Goal: Information Seeking & Learning: Learn about a topic

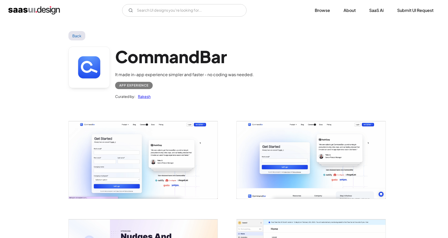
click at [333, 77] on div "CommandBar It made in-app experience simpler and faster - no coding was needed.…" at bounding box center [223, 74] width 311 height 68
click at [178, 139] on img "open lightbox" at bounding box center [143, 159] width 149 height 77
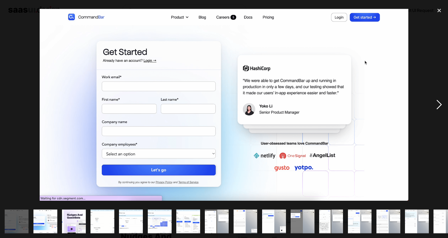
click at [439, 106] on div "next image" at bounding box center [439, 105] width 18 height 200
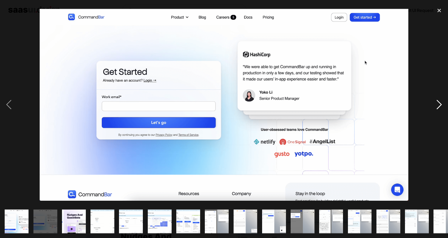
click at [439, 106] on div "next image" at bounding box center [439, 105] width 18 height 200
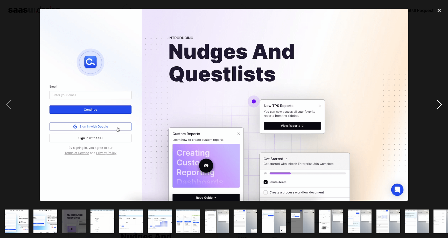
click at [439, 106] on div "next image" at bounding box center [439, 105] width 18 height 200
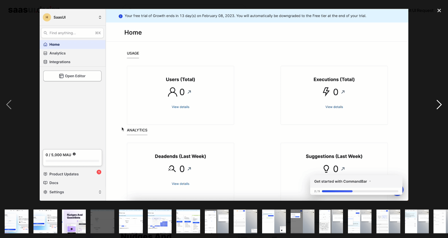
click at [439, 106] on div "next image" at bounding box center [439, 105] width 18 height 200
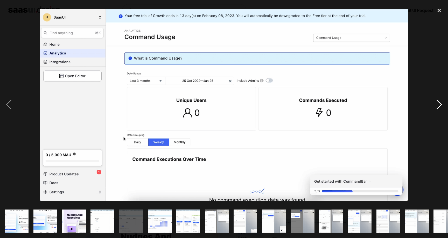
click at [439, 106] on div "next image" at bounding box center [439, 105] width 18 height 200
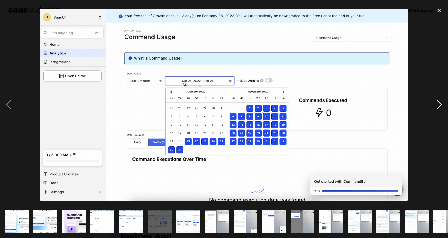
click at [439, 106] on div "next image" at bounding box center [439, 105] width 18 height 200
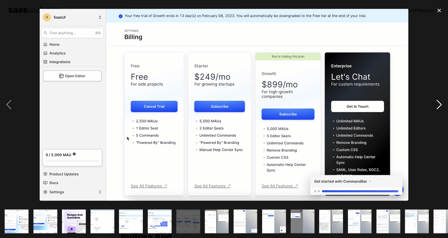
click at [439, 106] on div "next image" at bounding box center [439, 105] width 18 height 200
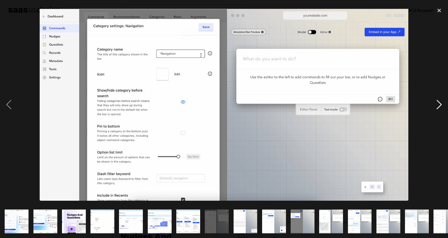
click at [439, 106] on div "next image" at bounding box center [439, 105] width 18 height 200
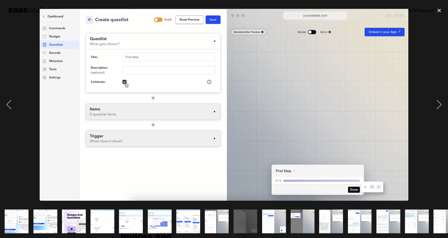
click at [426, 72] on div at bounding box center [224, 105] width 448 height 200
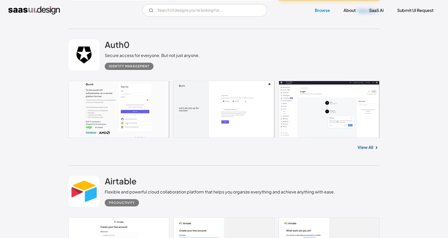
scroll to position [6740, 0]
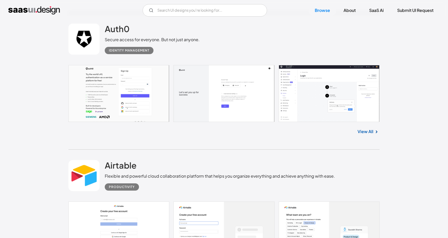
click at [373, 131] on img at bounding box center [376, 132] width 6 height 6
click at [365, 132] on link "View All" at bounding box center [365, 131] width 16 height 6
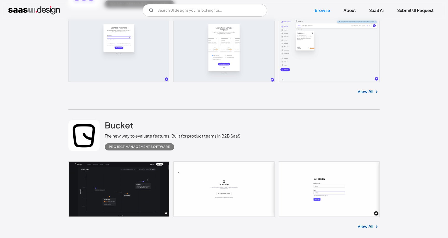
scroll to position [7450, 0]
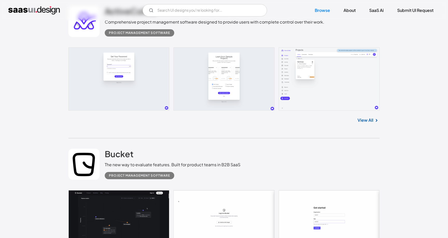
click at [363, 122] on link "View All" at bounding box center [365, 120] width 16 height 6
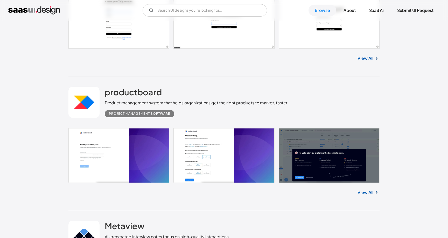
scroll to position [7790, 0]
click at [366, 194] on link "View All" at bounding box center [365, 192] width 16 height 6
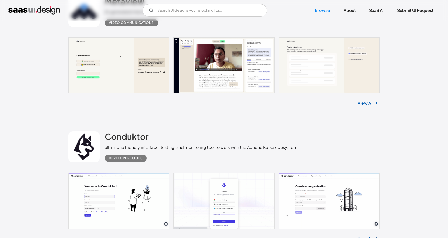
scroll to position [8078, 0]
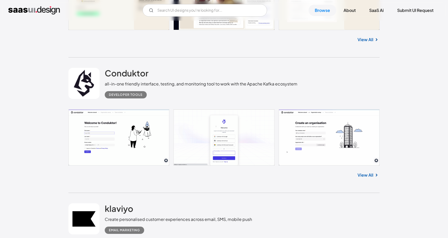
click at [372, 177] on link "View All" at bounding box center [365, 175] width 16 height 6
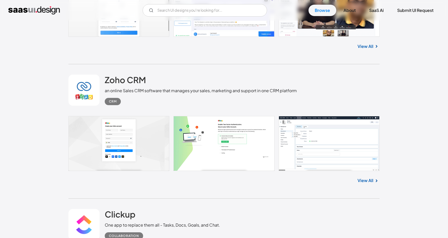
scroll to position [9746, 0]
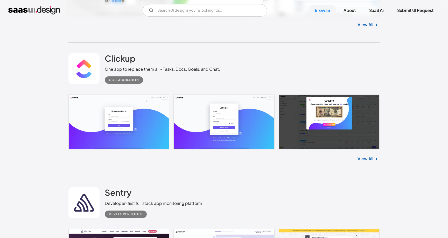
click at [370, 156] on link "View All" at bounding box center [365, 159] width 16 height 6
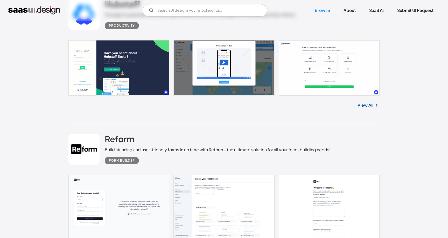
scroll to position [152, 0]
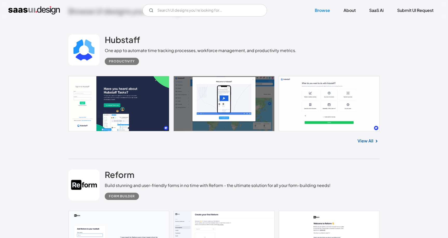
click at [295, 130] on link at bounding box center [223, 103] width 311 height 55
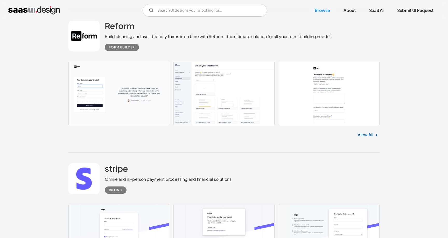
scroll to position [437, 0]
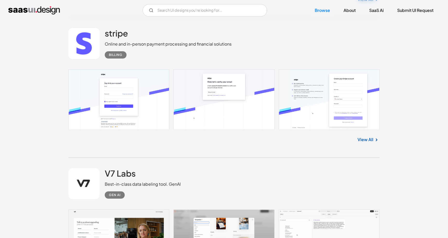
click at [360, 139] on link "View All" at bounding box center [365, 140] width 16 height 6
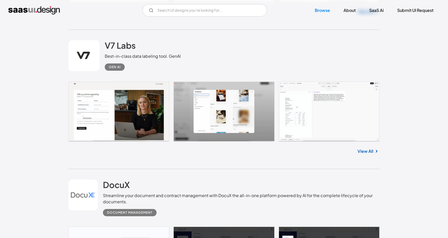
scroll to position [564, 0]
click at [367, 150] on link "View All" at bounding box center [365, 151] width 16 height 6
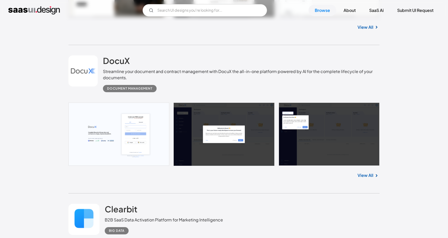
scroll to position [798, 0]
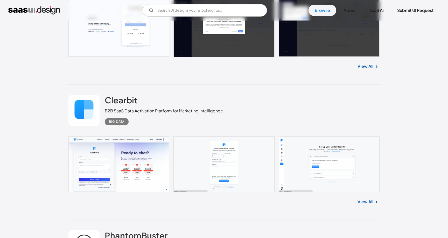
click at [364, 199] on link "View All" at bounding box center [365, 202] width 16 height 6
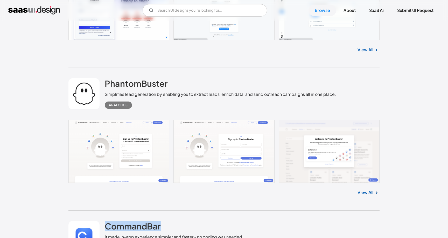
scroll to position [950, 0]
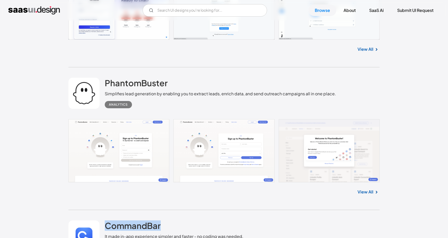
click at [361, 193] on link "View All" at bounding box center [365, 192] width 16 height 6
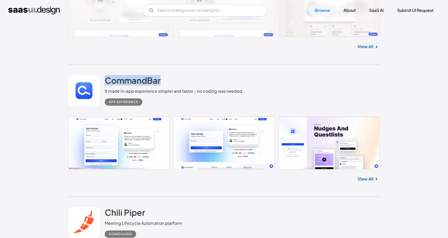
scroll to position [1104, 0]
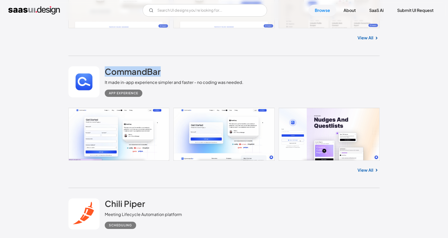
click at [113, 132] on link at bounding box center [223, 134] width 311 height 53
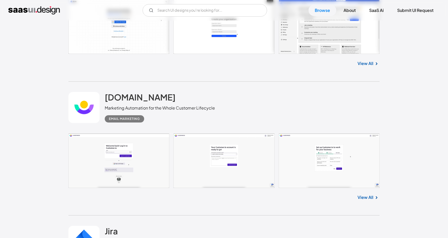
scroll to position [1481, 0]
click at [135, 162] on link at bounding box center [223, 160] width 311 height 55
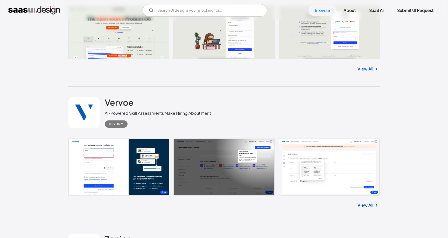
scroll to position [1884, 0]
click at [361, 205] on link "View All" at bounding box center [365, 205] width 16 height 6
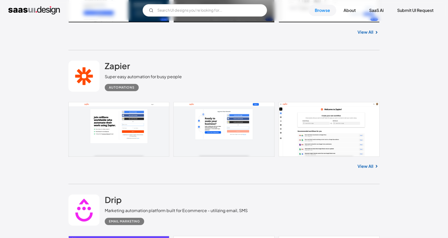
scroll to position [2072, 0]
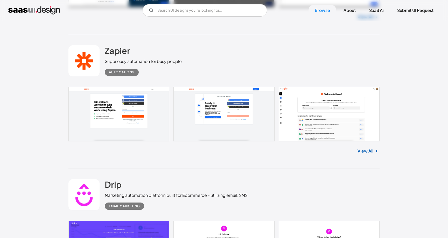
click at [115, 127] on link at bounding box center [223, 114] width 311 height 55
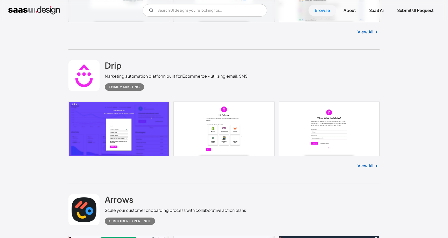
scroll to position [2190, 0]
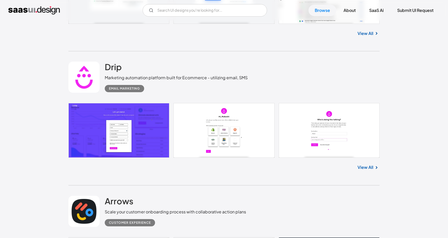
click at [366, 167] on link "View All" at bounding box center [365, 167] width 16 height 6
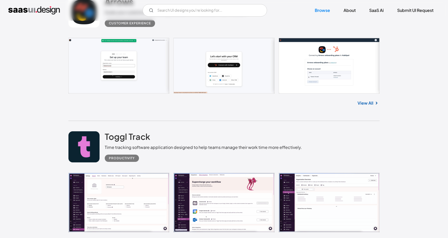
scroll to position [2442, 0]
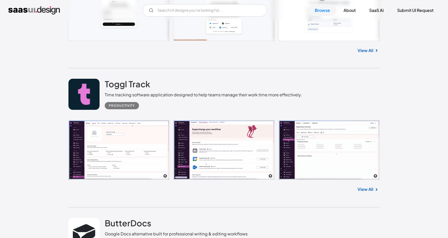
click at [375, 189] on img at bounding box center [376, 190] width 6 height 6
click at [366, 189] on link "View All" at bounding box center [365, 189] width 16 height 6
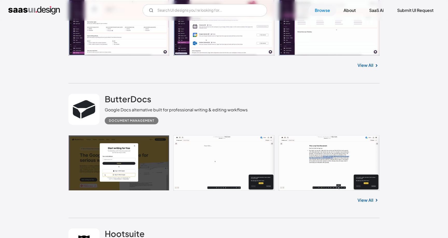
scroll to position [2580, 0]
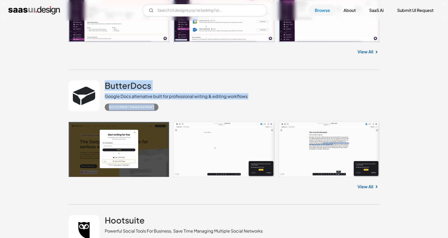
drag, startPoint x: 82, startPoint y: 90, endPoint x: 65, endPoint y: 74, distance: 22.9
drag, startPoint x: 71, startPoint y: 74, endPoint x: 209, endPoint y: 112, distance: 143.8
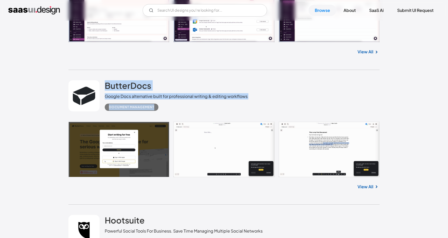
click at [209, 112] on div "ButterDocs Google Docs alternative built for professional writing & editing wor…" at bounding box center [223, 96] width 311 height 52
drag, startPoint x: 196, startPoint y: 113, endPoint x: 73, endPoint y: 76, distance: 128.0
click at [73, 76] on div "ButterDocs Google Docs alternative built for professional writing & editing wor…" at bounding box center [223, 96] width 311 height 52
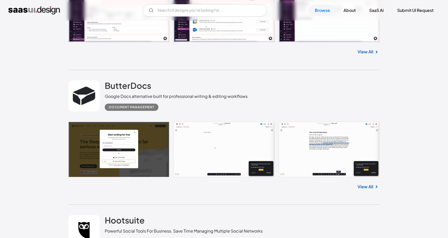
click at [73, 76] on div "ButterDocs Google Docs alternative built for professional writing & editing wor…" at bounding box center [223, 96] width 311 height 52
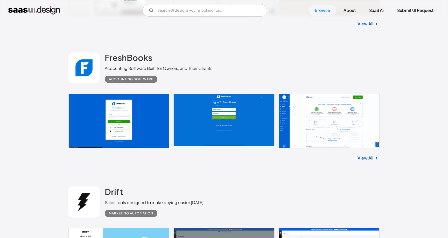
scroll to position [3026, 0]
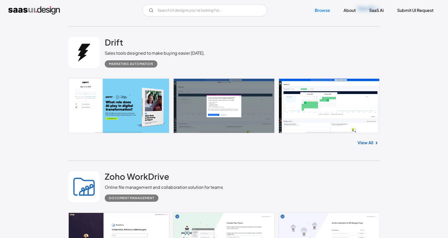
click at [227, 110] on link at bounding box center [223, 105] width 311 height 55
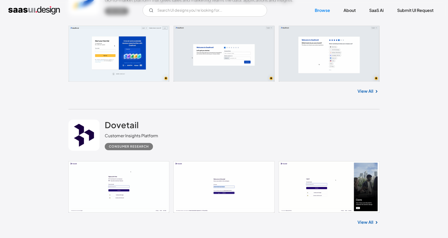
scroll to position [3796, 0]
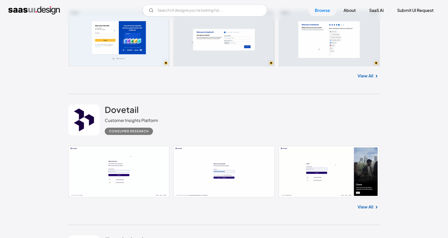
click at [370, 74] on link "View All" at bounding box center [365, 76] width 16 height 6
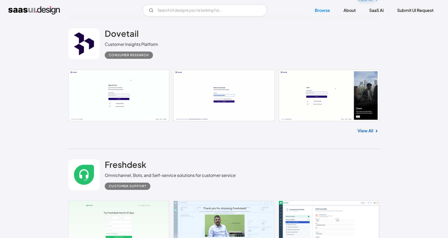
scroll to position [3889, 0]
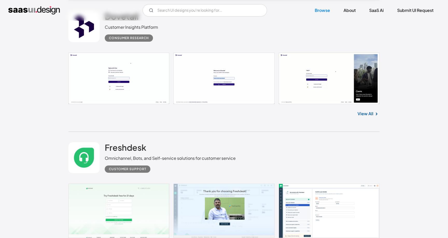
click at [373, 110] on div "View All" at bounding box center [223, 112] width 311 height 17
click at [373, 112] on img at bounding box center [376, 114] width 6 height 6
click at [370, 115] on link "View All" at bounding box center [365, 114] width 16 height 6
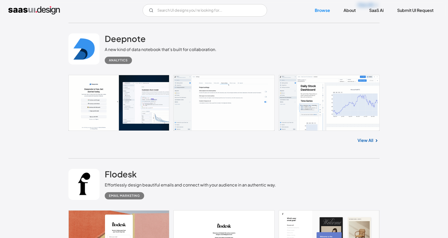
scroll to position [5285, 0]
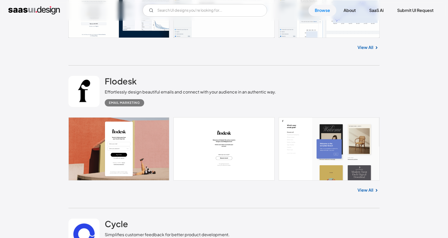
click at [371, 190] on link "View All" at bounding box center [365, 190] width 16 height 6
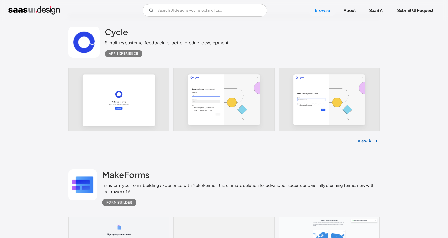
scroll to position [5480, 0]
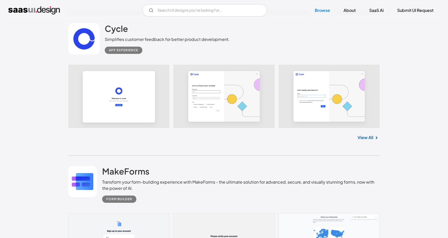
click at [363, 136] on link "View All" at bounding box center [365, 137] width 16 height 6
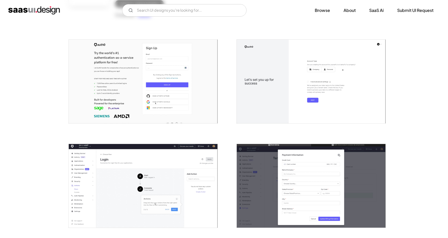
scroll to position [162, 0]
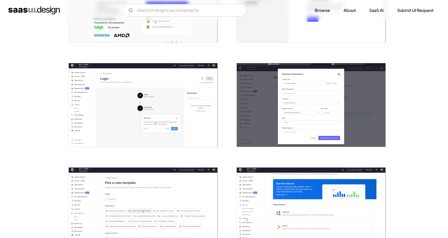
click at [135, 124] on img "open lightbox" at bounding box center [143, 105] width 149 height 84
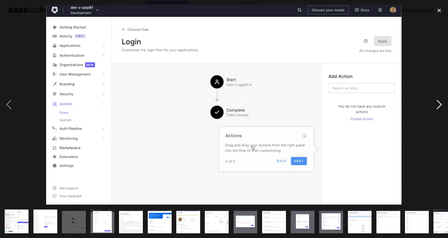
click at [444, 110] on div "next image" at bounding box center [439, 105] width 18 height 200
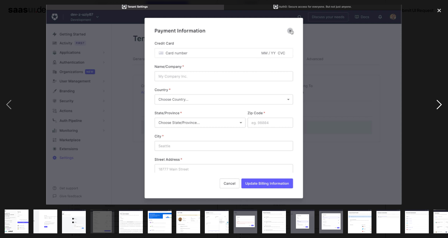
click at [443, 109] on div "next image" at bounding box center [439, 105] width 18 height 200
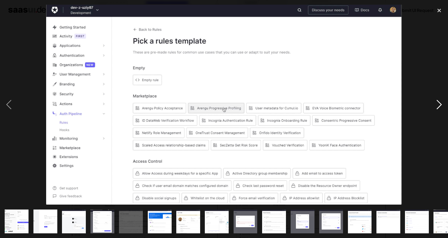
click at [443, 109] on div "next image" at bounding box center [439, 105] width 18 height 200
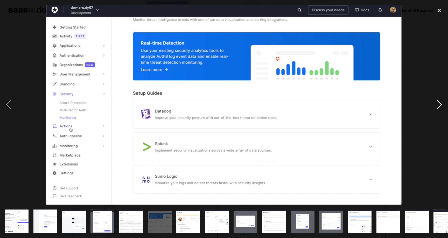
click at [431, 81] on div "next image" at bounding box center [439, 105] width 18 height 200
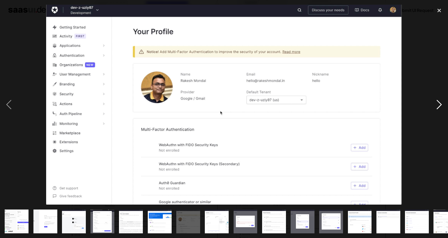
click at [430, 70] on div "next image" at bounding box center [439, 105] width 18 height 200
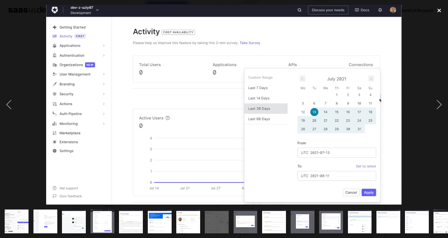
click at [440, 10] on div "close lightbox" at bounding box center [439, 10] width 18 height 11
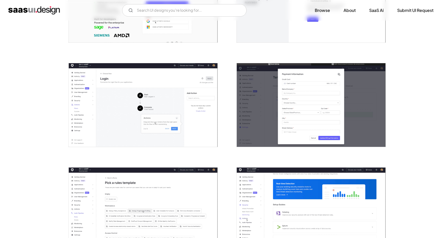
click at [285, 55] on div at bounding box center [307, 102] width 155 height 104
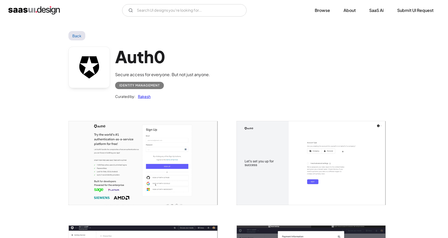
scroll to position [0, 0]
click at [233, 120] on div at bounding box center [307, 160] width 155 height 104
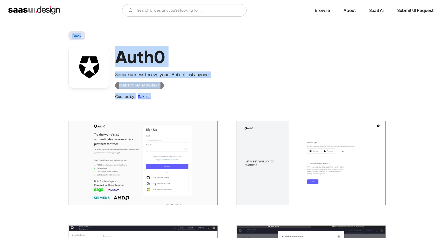
drag, startPoint x: 190, startPoint y: 104, endPoint x: 64, endPoint y: 35, distance: 143.3
drag, startPoint x: 64, startPoint y: 35, endPoint x: 201, endPoint y: 108, distance: 155.6
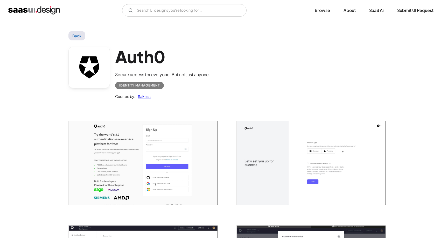
click at [201, 108] on div at bounding box center [139, 160] width 155 height 104
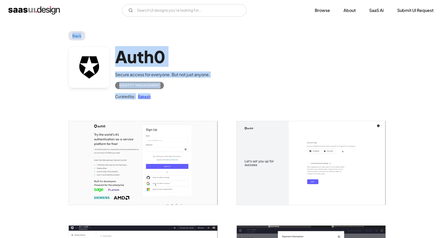
drag, startPoint x: 214, startPoint y: 112, endPoint x: 41, endPoint y: 26, distance: 193.8
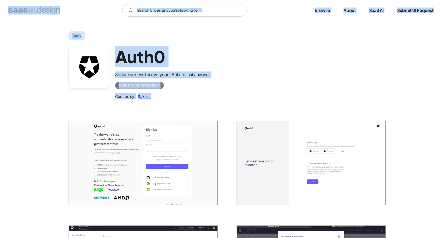
drag, startPoint x: 8, startPoint y: 11, endPoint x: 180, endPoint y: 104, distance: 196.1
click at [180, 104] on div "Auth0 Secure access for everyone. But not just anyone. Identity Management Cura…" at bounding box center [223, 74] width 311 height 68
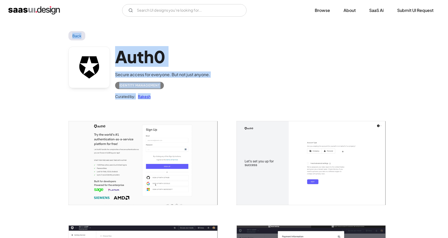
drag, startPoint x: 192, startPoint y: 106, endPoint x: 24, endPoint y: 36, distance: 182.9
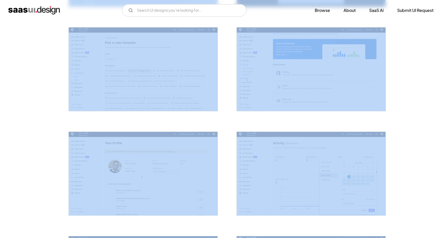
drag, startPoint x: 29, startPoint y: 35, endPoint x: 388, endPoint y: 244, distance: 415.6
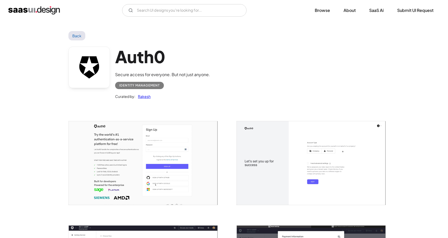
click at [231, 113] on div at bounding box center [307, 160] width 155 height 104
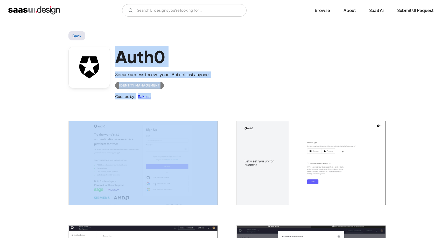
drag, startPoint x: 217, startPoint y: 110, endPoint x: 39, endPoint y: 44, distance: 189.2
drag, startPoint x: 52, startPoint y: 36, endPoint x: 233, endPoint y: 155, distance: 217.1
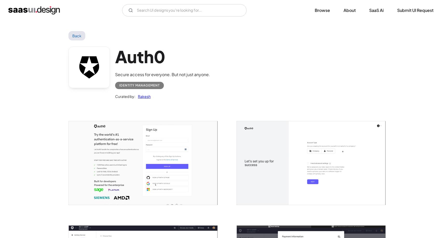
click at [233, 155] on div at bounding box center [307, 160] width 155 height 104
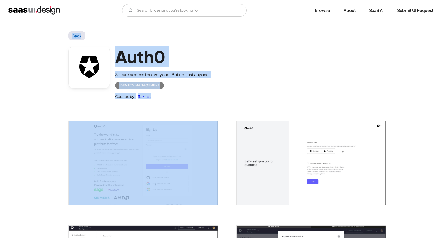
drag, startPoint x: 230, startPoint y: 189, endPoint x: 50, endPoint y: 30, distance: 240.1
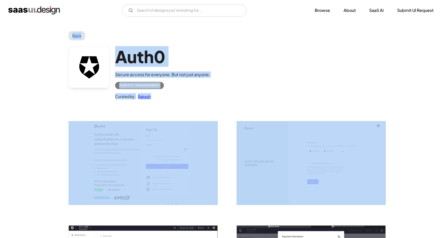
drag, startPoint x: 58, startPoint y: 33, endPoint x: 406, endPoint y: 199, distance: 385.2
drag, startPoint x: 405, startPoint y: 201, endPoint x: 42, endPoint y: 35, distance: 398.9
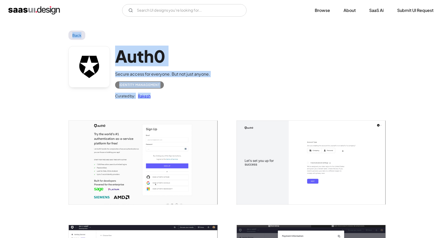
drag, startPoint x: 224, startPoint y: 107, endPoint x: 59, endPoint y: 31, distance: 182.1
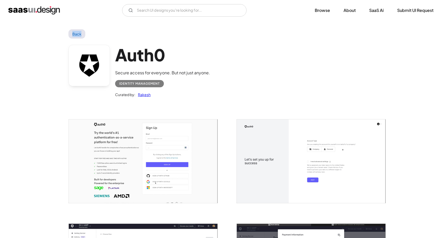
scroll to position [3, 0]
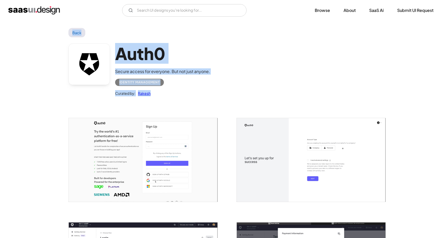
drag, startPoint x: 59, startPoint y: 31, endPoint x: 193, endPoint y: 101, distance: 151.1
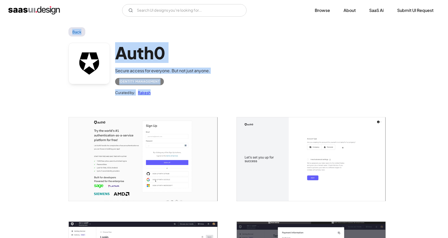
click at [193, 101] on div "Auth0 Secure access for everyone. But not just anyone. Identity Management Cura…" at bounding box center [223, 71] width 311 height 68
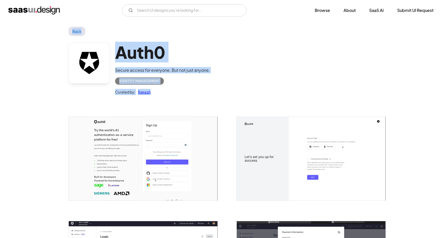
drag, startPoint x: 170, startPoint y: 95, endPoint x: 64, endPoint y: 33, distance: 123.1
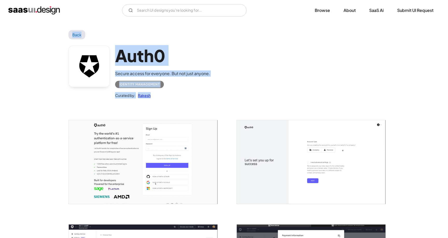
drag, startPoint x: 66, startPoint y: 31, endPoint x: 156, endPoint y: 95, distance: 110.6
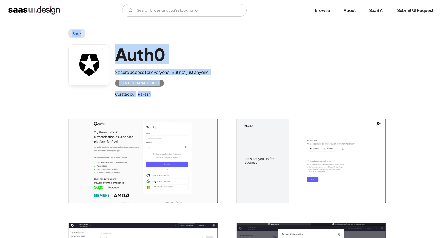
click at [156, 95] on div "Curated by: Rakesh" at bounding box center [162, 92] width 95 height 10
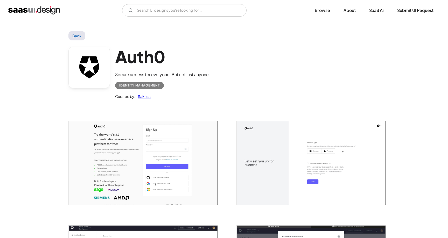
scroll to position [0, 0]
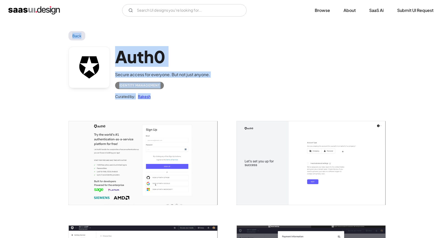
drag, startPoint x: 166, startPoint y: 95, endPoint x: 71, endPoint y: 40, distance: 109.0
click at [71, 40] on div "Auth0 Secure access for everyone. But not just anyone. Identity Management Cura…" at bounding box center [223, 74] width 311 height 68
drag, startPoint x: 74, startPoint y: 39, endPoint x: 157, endPoint y: 101, distance: 103.2
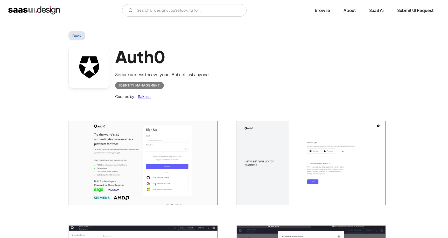
click at [157, 100] on div "Auth0 Secure access for everyone. But not just anyone. Identity Management Cura…" at bounding box center [223, 74] width 311 height 68
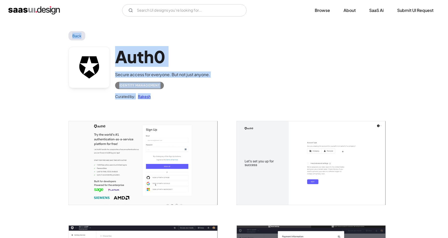
scroll to position [1, 0]
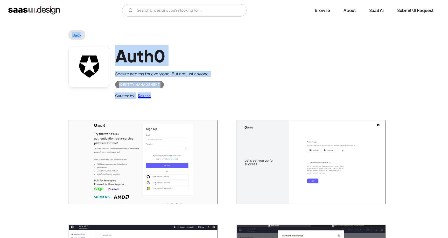
drag, startPoint x: 155, startPoint y: 95, endPoint x: 72, endPoint y: 35, distance: 102.5
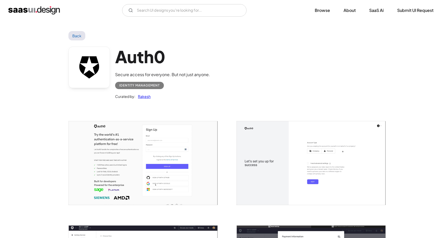
scroll to position [1, 0]
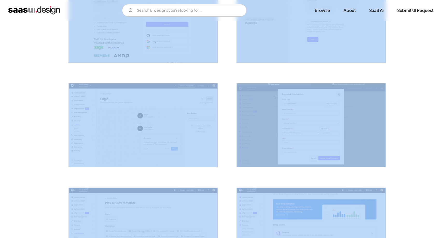
scroll to position [123, 0]
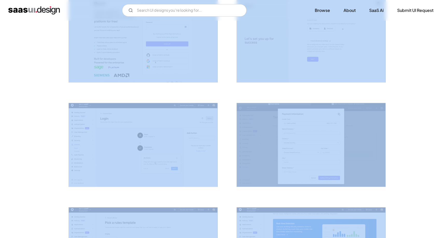
drag, startPoint x: 225, startPoint y: 166, endPoint x: 213, endPoint y: 56, distance: 110.8
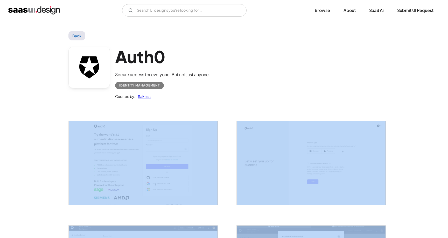
scroll to position [0, 0]
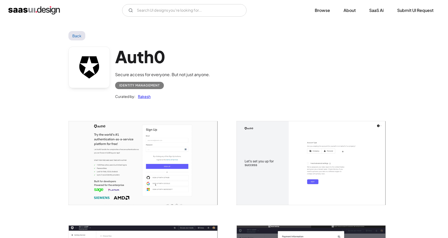
drag, startPoint x: 198, startPoint y: 88, endPoint x: 192, endPoint y: 87, distance: 5.2
click at [197, 88] on div "Identity Management" at bounding box center [162, 83] width 95 height 11
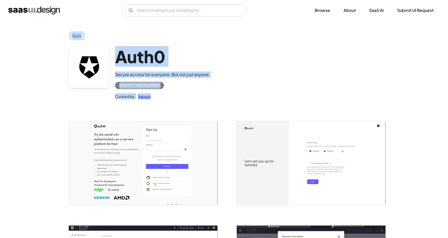
drag, startPoint x: 164, startPoint y: 95, endPoint x: 69, endPoint y: 37, distance: 111.7
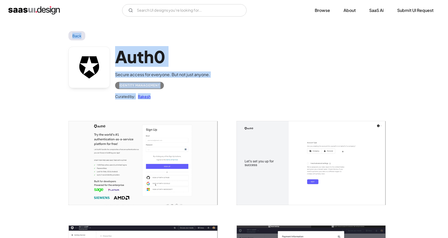
drag, startPoint x: 184, startPoint y: 97, endPoint x: 67, endPoint y: 32, distance: 134.0
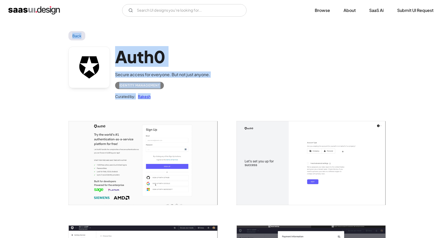
drag, startPoint x: 66, startPoint y: 33, endPoint x: 159, endPoint y: 101, distance: 115.8
click at [159, 101] on div "Auth0 Secure access for everyone. But not just anyone. Identity Management Cura…" at bounding box center [223, 74] width 311 height 68
drag, startPoint x: 166, startPoint y: 98, endPoint x: 52, endPoint y: 29, distance: 133.3
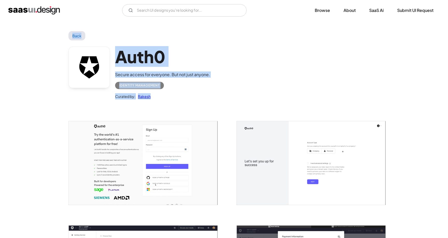
drag, startPoint x: 53, startPoint y: 36, endPoint x: 159, endPoint y: 96, distance: 121.8
click at [159, 96] on div "Curated by: Rakesh" at bounding box center [162, 94] width 95 height 10
drag, startPoint x: 137, startPoint y: 87, endPoint x: 67, endPoint y: 35, distance: 86.2
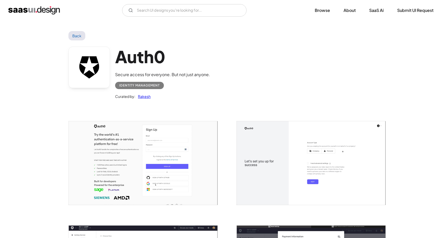
drag, startPoint x: 67, startPoint y: 37, endPoint x: 62, endPoint y: 35, distance: 4.9
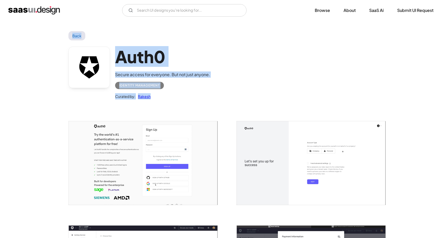
drag, startPoint x: 77, startPoint y: 35, endPoint x: 152, endPoint y: 98, distance: 98.2
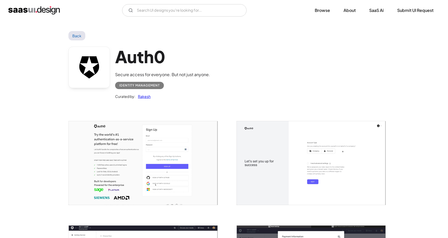
click at [152, 98] on div "Curated by: Rakesh" at bounding box center [162, 94] width 95 height 10
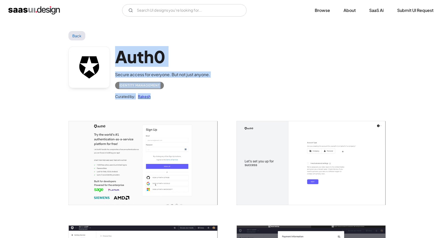
drag, startPoint x: 154, startPoint y: 98, endPoint x: 71, endPoint y: 38, distance: 102.5
drag, startPoint x: 70, startPoint y: 38, endPoint x: 180, endPoint y: 96, distance: 124.2
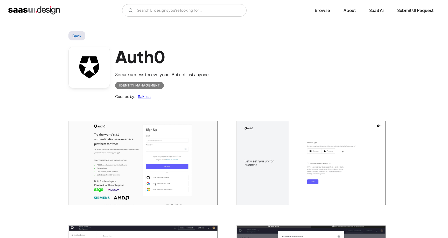
click at [181, 96] on div "Curated by: Rakesh" at bounding box center [162, 94] width 95 height 10
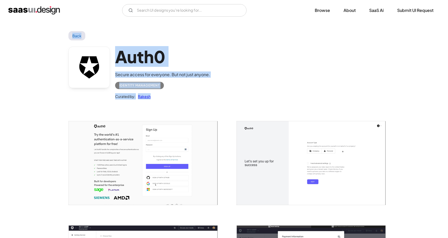
drag, startPoint x: 162, startPoint y: 94, endPoint x: 70, endPoint y: 36, distance: 108.7
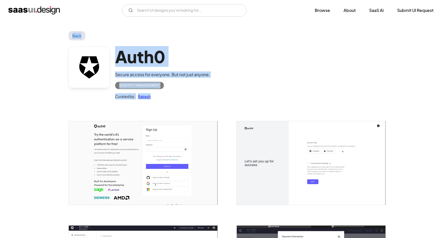
drag, startPoint x: 73, startPoint y: 37, endPoint x: 167, endPoint y: 98, distance: 112.8
click at [167, 98] on div "Curated by: Rakesh" at bounding box center [162, 94] width 95 height 10
drag, startPoint x: 168, startPoint y: 99, endPoint x: 77, endPoint y: 49, distance: 103.2
click at [77, 49] on div "Auth0 Secure access for everyone. But not just anyone. Identity Management Cura…" at bounding box center [223, 74] width 311 height 68
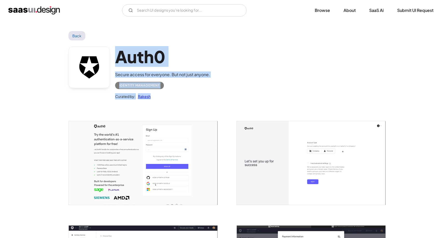
drag, startPoint x: 60, startPoint y: 34, endPoint x: 167, endPoint y: 98, distance: 124.3
click at [167, 98] on div "Curated by: Rakesh" at bounding box center [162, 94] width 95 height 10
drag, startPoint x: 112, startPoint y: 67, endPoint x: 31, endPoint y: 34, distance: 88.1
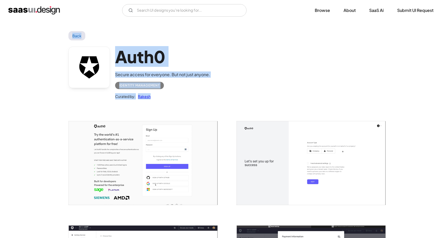
drag, startPoint x: 47, startPoint y: 27, endPoint x: 161, endPoint y: 99, distance: 135.6
click at [161, 99] on div "Auth0 Secure access for everyone. But not just anyone. Identity Management Cura…" at bounding box center [223, 74] width 311 height 68
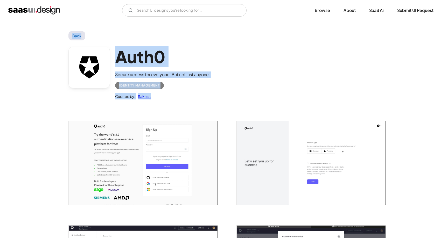
drag, startPoint x: 162, startPoint y: 105, endPoint x: 66, endPoint y: 32, distance: 120.6
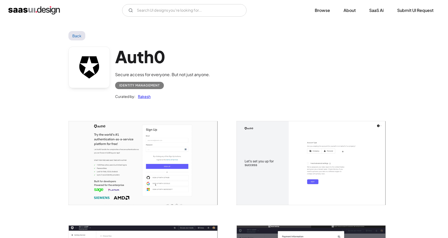
drag, startPoint x: 66, startPoint y: 32, endPoint x: 42, endPoint y: 33, distance: 23.6
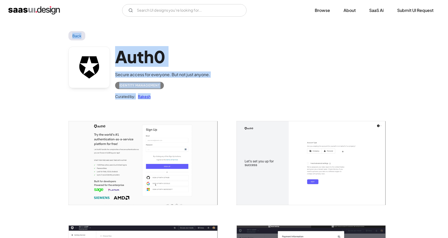
drag, startPoint x: 87, startPoint y: 46, endPoint x: 167, endPoint y: 102, distance: 97.8
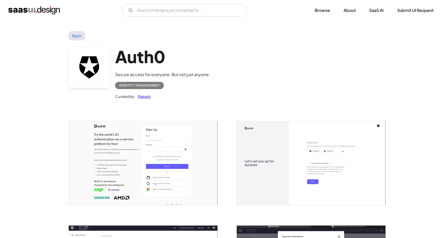
click at [181, 105] on div "Auth0 Secure access for everyone. But not just anyone. Identity Management Cura…" at bounding box center [223, 74] width 311 height 68
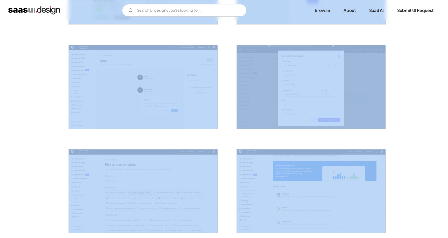
scroll to position [129, 0]
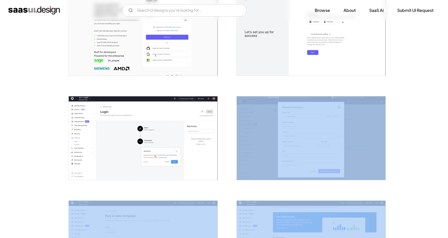
drag, startPoint x: 291, startPoint y: 112, endPoint x: 230, endPoint y: 111, distance: 61.4
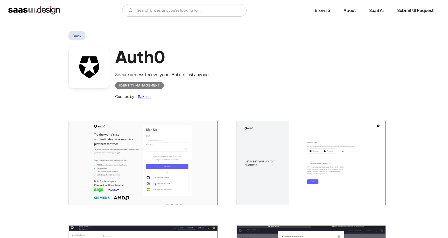
scroll to position [0, 0]
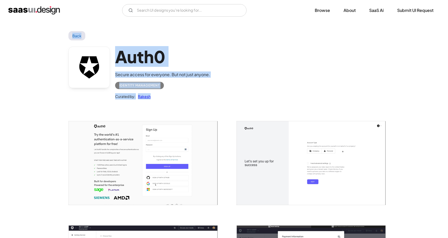
drag, startPoint x: 189, startPoint y: 104, endPoint x: 58, endPoint y: 35, distance: 147.9
drag, startPoint x: 64, startPoint y: 32, endPoint x: 185, endPoint y: 114, distance: 145.4
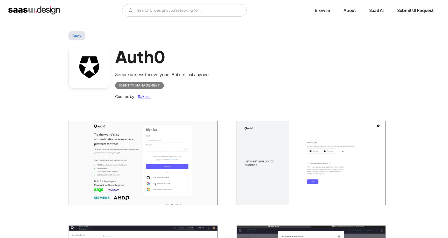
click at [185, 113] on div at bounding box center [139, 160] width 155 height 104
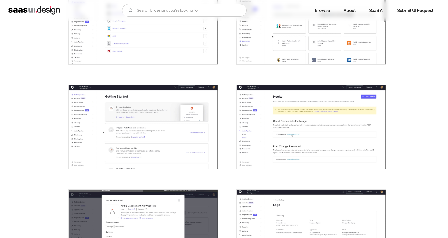
scroll to position [871, 0]
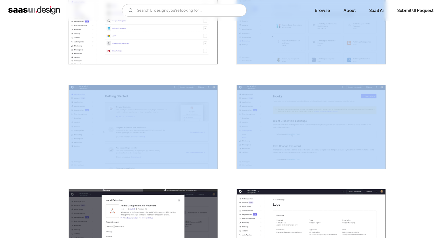
drag, startPoint x: 226, startPoint y: 180, endPoint x: 230, endPoint y: 70, distance: 110.4
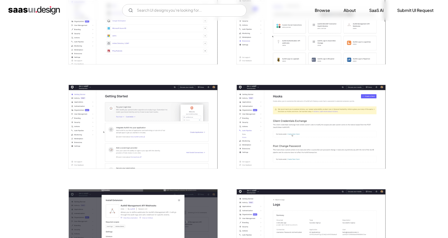
click at [230, 70] on div at bounding box center [307, 19] width 155 height 104
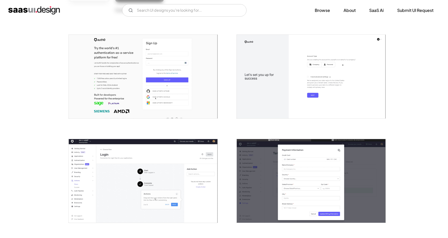
scroll to position [86, 0]
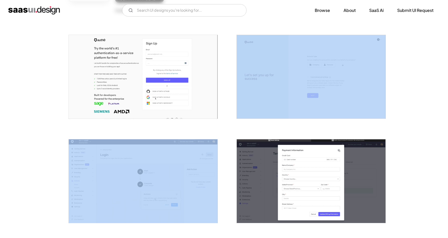
drag, startPoint x: 229, startPoint y: 188, endPoint x: 230, endPoint y: 70, distance: 117.9
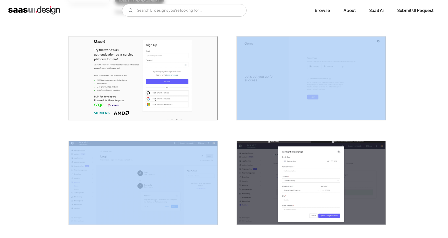
click at [255, 29] on div at bounding box center [307, 75] width 155 height 104
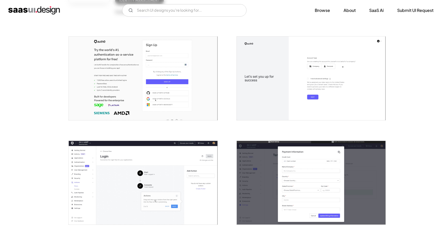
click at [237, 27] on div at bounding box center [307, 75] width 155 height 104
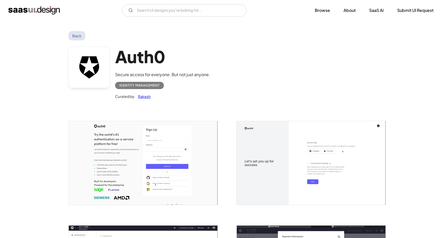
scroll to position [0, 0]
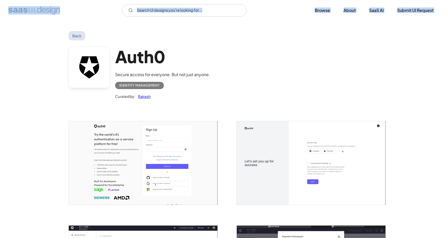
drag, startPoint x: 237, startPoint y: 26, endPoint x: 21, endPoint y: 18, distance: 216.0
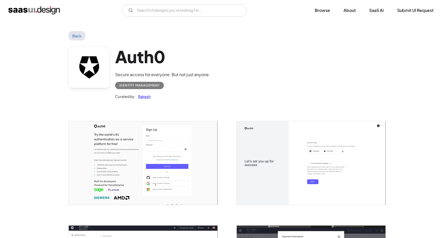
drag, startPoint x: 31, startPoint y: 26, endPoint x: 17, endPoint y: 17, distance: 16.2
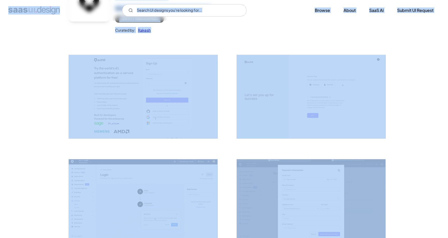
scroll to position [127, 0]
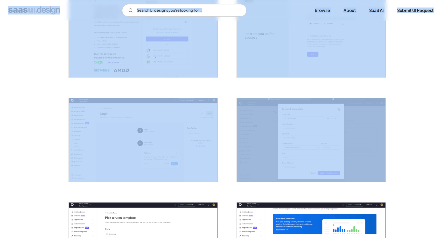
drag, startPoint x: 26, startPoint y: 12, endPoint x: 401, endPoint y: 185, distance: 413.0
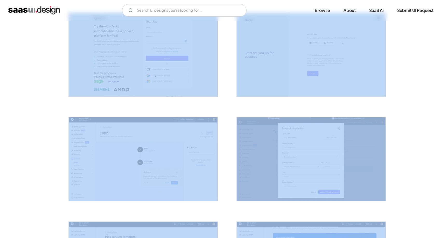
drag, startPoint x: 394, startPoint y: 182, endPoint x: 130, endPoint y: 102, distance: 275.5
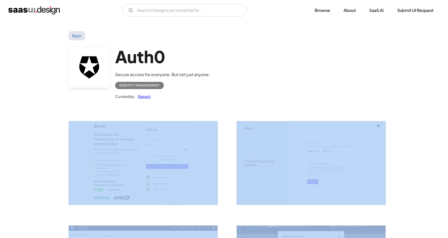
scroll to position [0, 0]
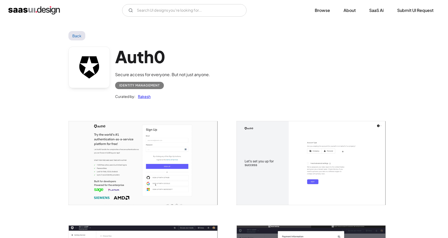
click at [343, 64] on div "Auth0 Secure access for everyone. But not just anyone. Identity Management Cura…" at bounding box center [223, 74] width 311 height 68
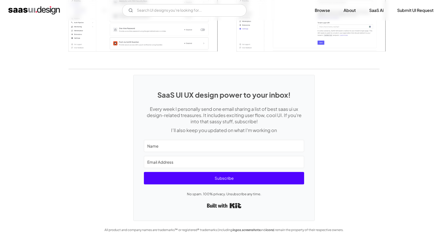
scroll to position [1301, 0]
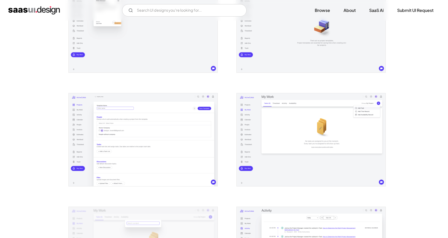
scroll to position [316, 0]
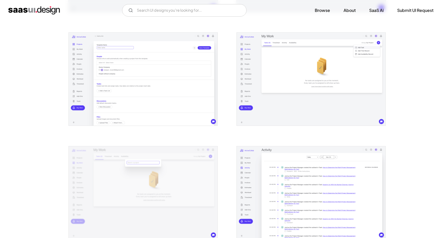
click at [118, 94] on img "open lightbox" at bounding box center [143, 79] width 149 height 93
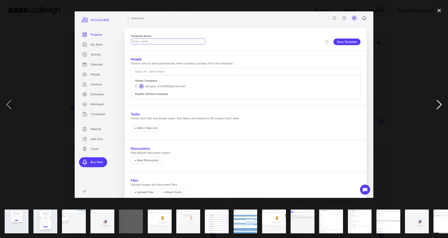
click at [436, 106] on div "next image" at bounding box center [439, 105] width 18 height 200
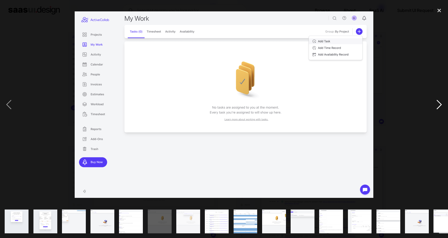
click at [435, 106] on div "next image" at bounding box center [439, 105] width 18 height 200
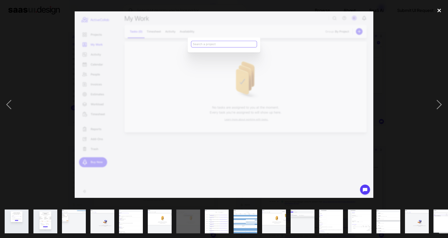
click at [437, 10] on div "close lightbox" at bounding box center [439, 10] width 18 height 11
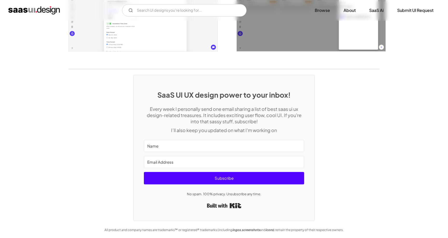
scroll to position [1186, 0]
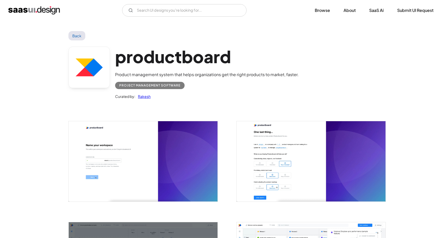
click at [82, 37] on link "Back" at bounding box center [76, 35] width 17 height 9
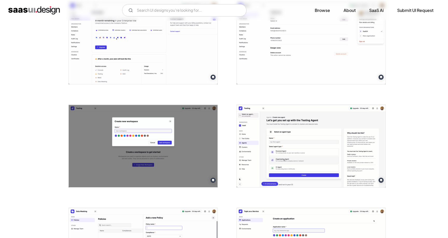
scroll to position [836, 0]
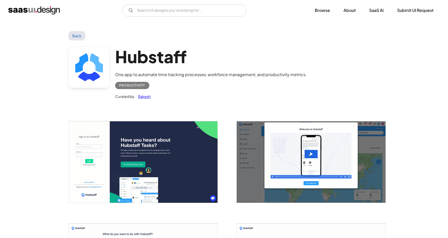
drag, startPoint x: 271, startPoint y: 92, endPoint x: 192, endPoint y: 53, distance: 88.6
click at [271, 92] on div "Curated by: Rakesh" at bounding box center [210, 94] width 191 height 10
click at [83, 34] on link "Back" at bounding box center [76, 35] width 17 height 9
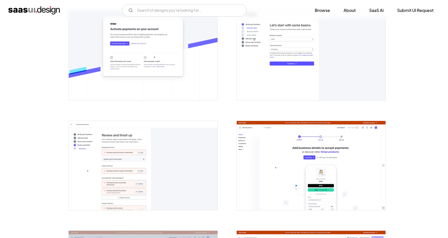
scroll to position [546, 0]
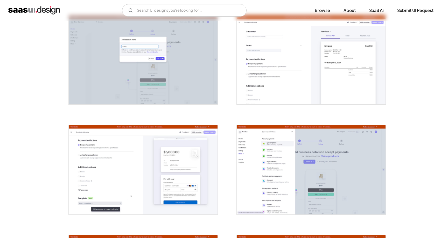
click at [172, 160] on img "open lightbox" at bounding box center [143, 169] width 149 height 89
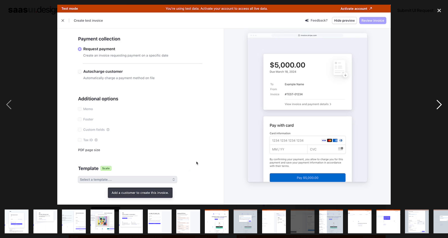
click at [436, 105] on div "next image" at bounding box center [439, 105] width 18 height 200
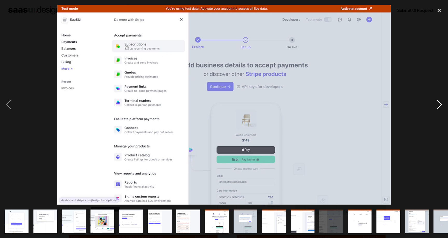
click at [437, 105] on div "next image" at bounding box center [439, 105] width 18 height 200
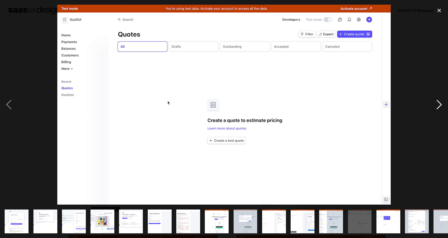
click at [437, 105] on div "next image" at bounding box center [439, 105] width 18 height 200
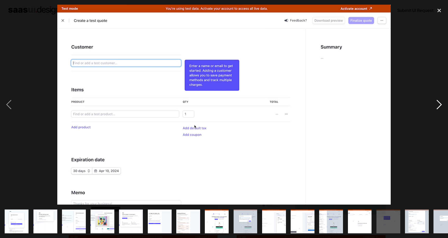
click at [437, 105] on div "next image" at bounding box center [439, 105] width 18 height 200
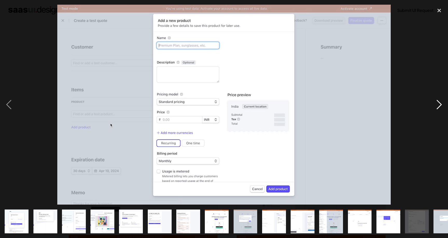
click at [436, 105] on div "next image" at bounding box center [439, 105] width 18 height 200
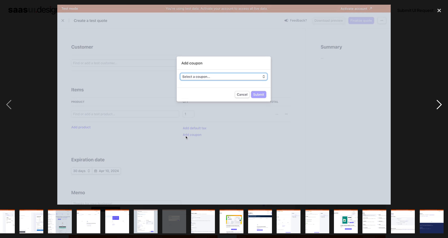
scroll to position [0, 271]
click at [436, 105] on div "next image" at bounding box center [439, 105] width 18 height 200
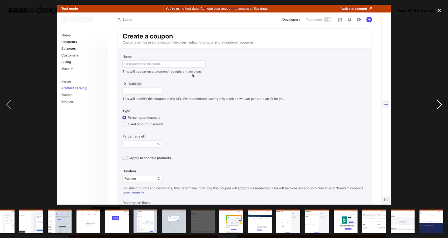
click at [436, 105] on div "next image" at bounding box center [439, 105] width 18 height 200
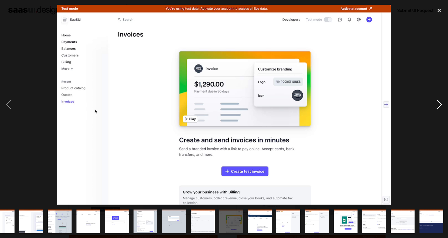
click at [436, 105] on div "next image" at bounding box center [439, 105] width 18 height 200
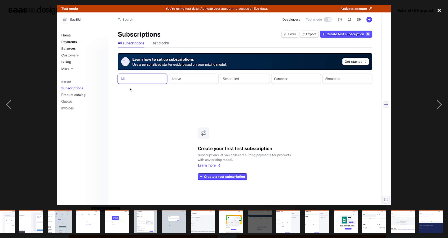
click at [435, 10] on div "close lightbox" at bounding box center [439, 10] width 18 height 11
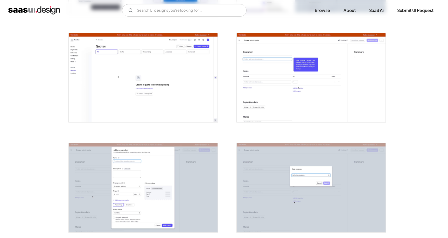
scroll to position [866, 0]
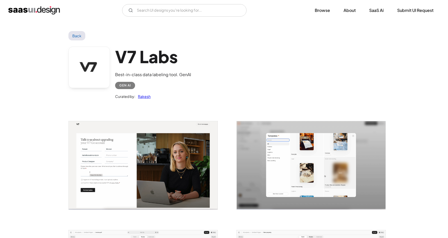
scroll to position [353, 0]
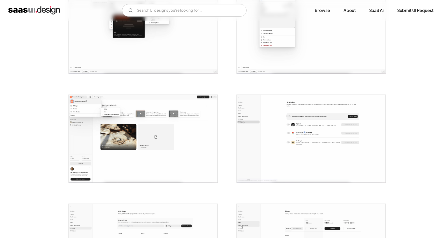
click at [171, 118] on img "open lightbox" at bounding box center [143, 139] width 149 height 88
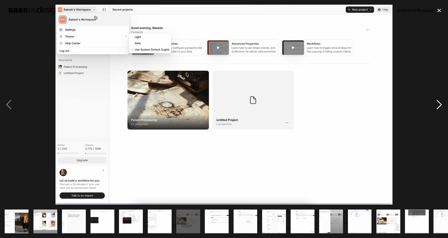
click at [437, 103] on div "next image" at bounding box center [439, 105] width 18 height 200
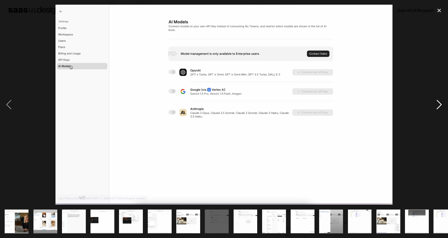
click at [439, 104] on div "next image" at bounding box center [439, 105] width 18 height 200
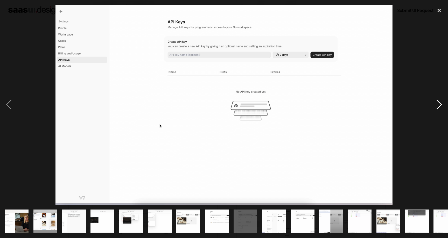
click at [439, 104] on div "next image" at bounding box center [439, 105] width 18 height 200
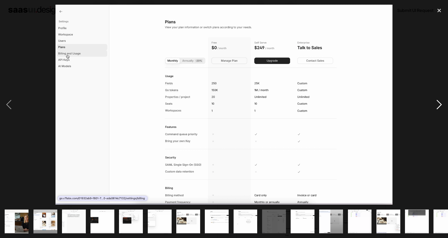
click at [438, 105] on div "next image" at bounding box center [439, 105] width 18 height 200
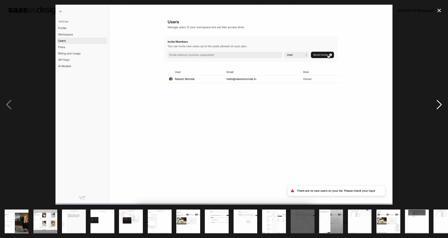
click at [438, 105] on div "next image" at bounding box center [439, 105] width 18 height 200
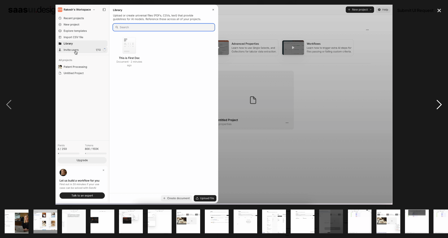
click at [438, 105] on div "next image" at bounding box center [439, 105] width 18 height 200
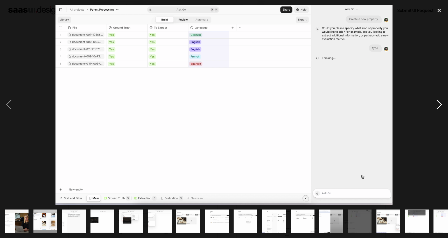
click at [438, 105] on div "next image" at bounding box center [439, 105] width 18 height 200
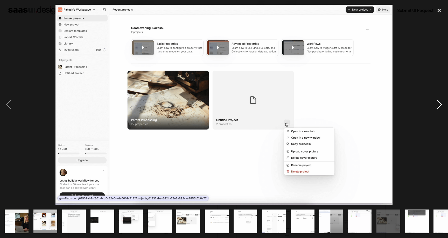
click at [438, 105] on div "next image" at bounding box center [439, 105] width 18 height 200
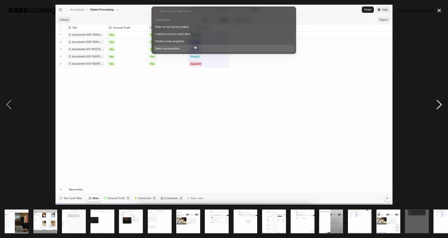
click at [438, 105] on div "next image" at bounding box center [439, 105] width 18 height 200
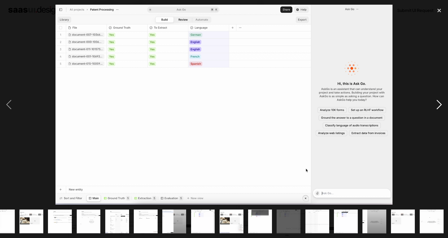
scroll to position [0, 157]
click at [438, 105] on div "next image" at bounding box center [439, 105] width 18 height 200
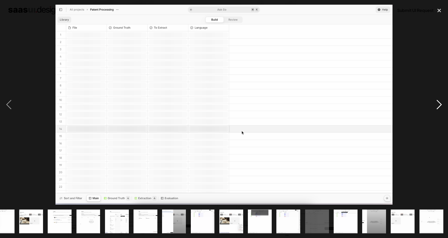
click at [438, 105] on div "next image" at bounding box center [439, 105] width 18 height 200
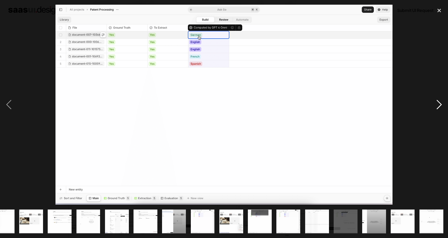
click at [438, 105] on div "next image" at bounding box center [439, 105] width 18 height 200
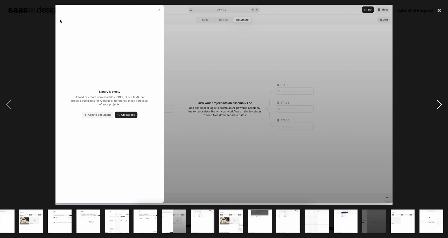
click at [438, 105] on div "next image" at bounding box center [439, 105] width 18 height 200
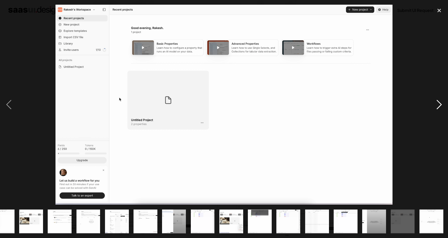
click at [438, 105] on div "next image" at bounding box center [439, 105] width 18 height 200
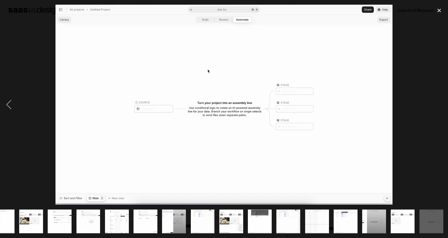
click at [438, 105] on div "next image" at bounding box center [439, 105] width 18 height 200
click at [440, 10] on div "close lightbox" at bounding box center [439, 10] width 18 height 11
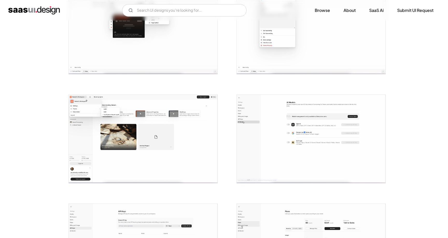
scroll to position [0, 0]
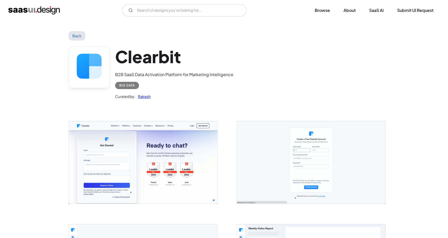
click at [178, 158] on img "open lightbox" at bounding box center [143, 162] width 149 height 82
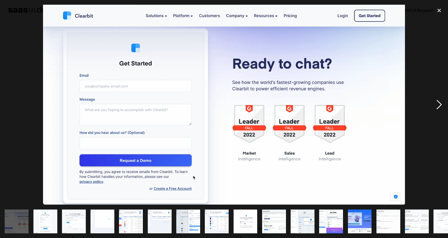
click at [440, 103] on div "next image" at bounding box center [439, 105] width 18 height 200
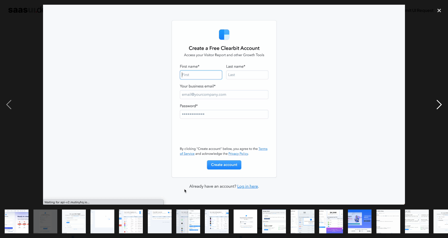
click at [440, 103] on div "next image" at bounding box center [439, 105] width 18 height 200
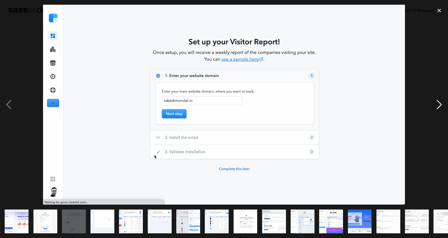
click at [440, 103] on div "next image" at bounding box center [439, 105] width 18 height 200
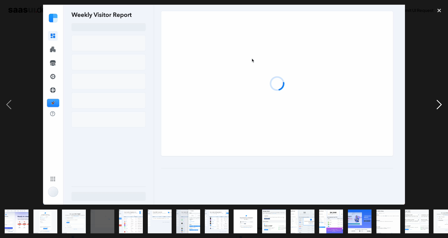
click at [440, 103] on div "next image" at bounding box center [439, 105] width 18 height 200
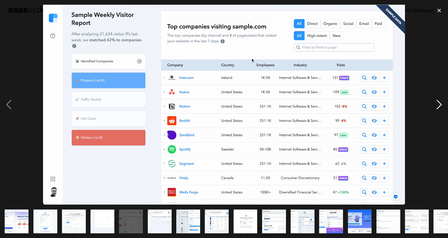
click at [440, 103] on div "next image" at bounding box center [439, 105] width 18 height 200
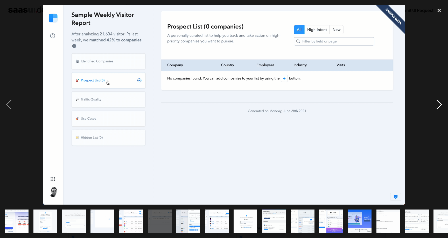
click at [440, 103] on div "next image" at bounding box center [439, 105] width 18 height 200
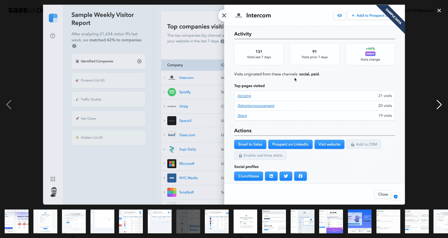
click at [440, 103] on div "next image" at bounding box center [439, 105] width 18 height 200
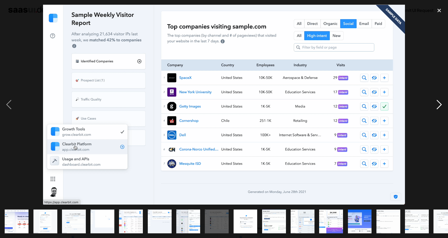
click at [440, 103] on div "next image" at bounding box center [439, 105] width 18 height 200
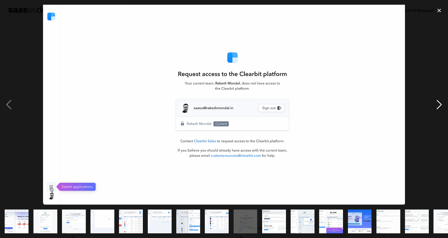
click at [440, 103] on div "next image" at bounding box center [439, 105] width 18 height 200
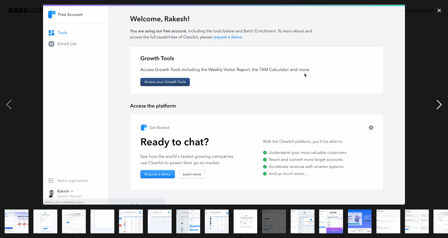
click at [440, 103] on div "next image" at bounding box center [439, 105] width 18 height 200
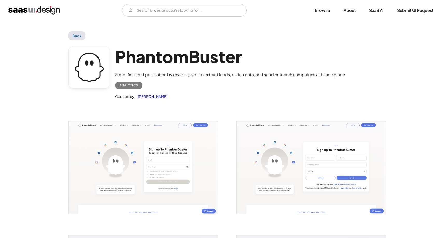
click at [153, 163] on img "open lightbox" at bounding box center [143, 167] width 149 height 93
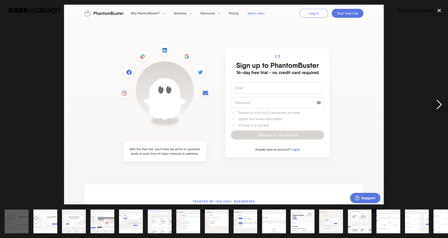
click at [437, 109] on div "next image" at bounding box center [439, 105] width 18 height 200
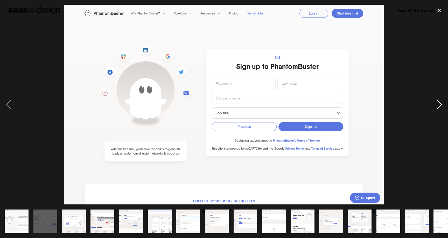
click at [437, 109] on div "next image" at bounding box center [439, 105] width 18 height 200
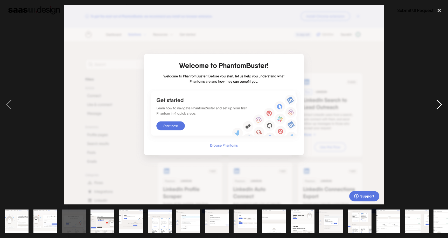
click at [438, 109] on div "next image" at bounding box center [439, 105] width 18 height 200
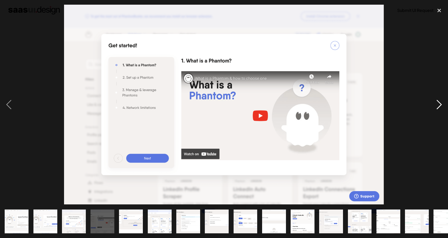
click at [438, 109] on div "next image" at bounding box center [439, 105] width 18 height 200
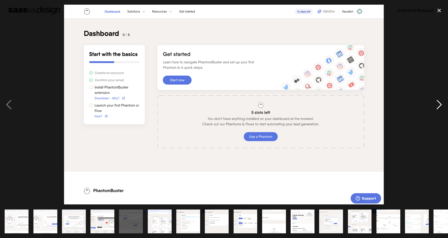
click at [440, 107] on div "next image" at bounding box center [439, 105] width 18 height 200
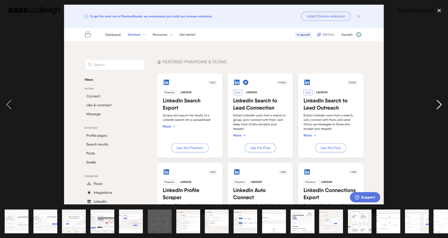
click at [440, 107] on div "next image" at bounding box center [439, 105] width 18 height 200
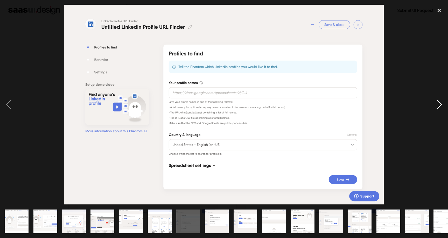
click at [440, 107] on div "next image" at bounding box center [439, 105] width 18 height 200
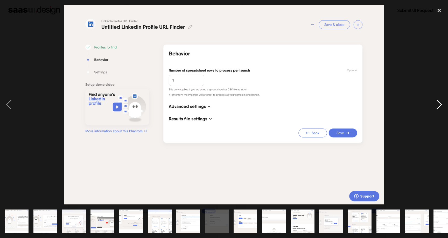
click at [440, 107] on div "next image" at bounding box center [439, 105] width 18 height 200
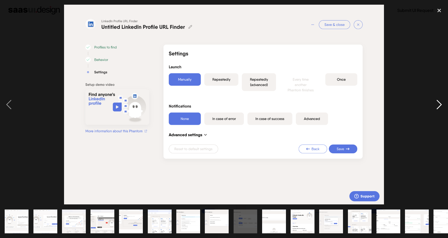
click at [440, 107] on div "next image" at bounding box center [439, 105] width 18 height 200
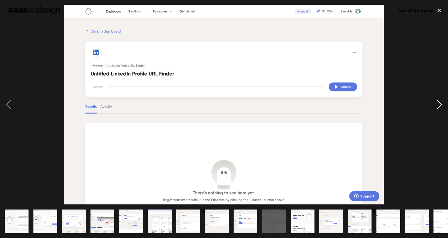
click at [440, 107] on div "next image" at bounding box center [439, 105] width 18 height 200
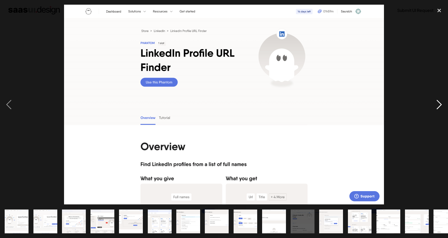
click at [440, 107] on div "next image" at bounding box center [439, 105] width 18 height 200
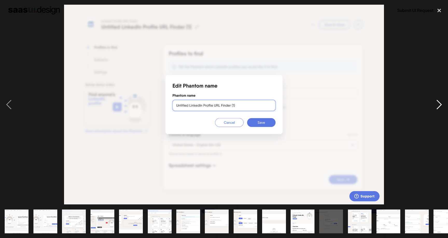
click at [440, 107] on div "next image" at bounding box center [439, 105] width 18 height 200
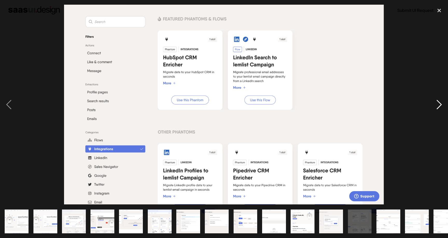
click at [440, 107] on div "next image" at bounding box center [439, 105] width 18 height 200
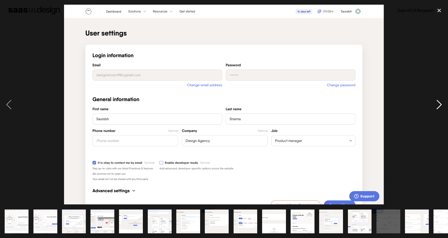
click at [440, 107] on div "next image" at bounding box center [439, 105] width 18 height 200
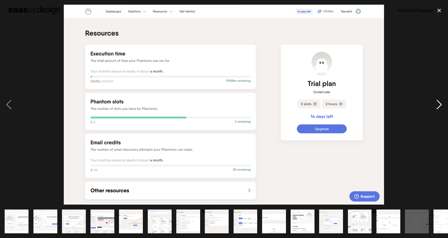
click at [440, 107] on div "next image" at bounding box center [439, 105] width 18 height 200
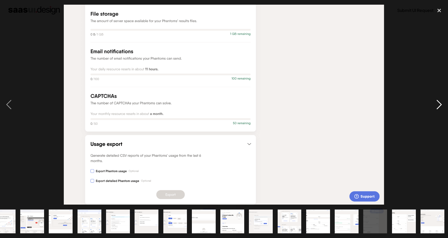
scroll to position [0, 71]
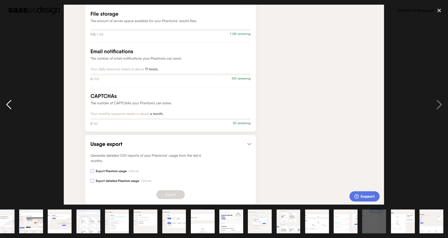
click at [13, 101] on div "previous image" at bounding box center [9, 105] width 18 height 200
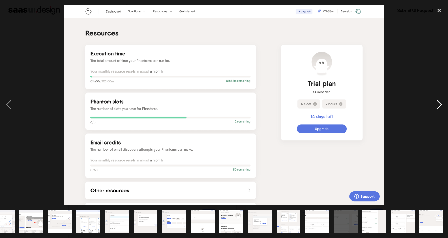
click at [433, 104] on div "next image" at bounding box center [439, 105] width 18 height 200
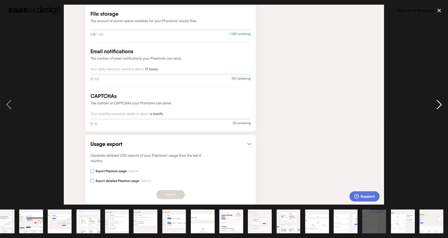
click at [431, 104] on div "next image" at bounding box center [439, 105] width 18 height 200
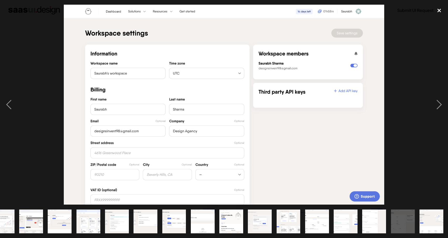
click at [440, 14] on div "close lightbox" at bounding box center [439, 10] width 18 height 11
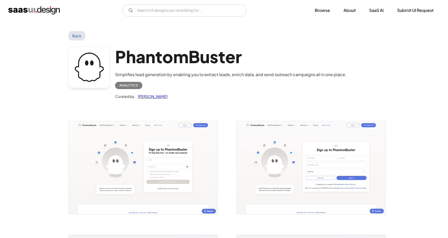
scroll to position [0, 0]
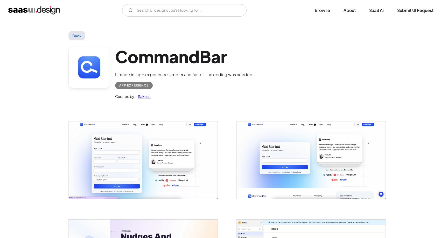
click at [115, 141] on img "open lightbox" at bounding box center [143, 159] width 149 height 77
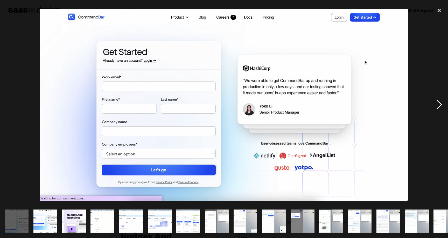
click at [440, 103] on div "next image" at bounding box center [439, 105] width 18 height 200
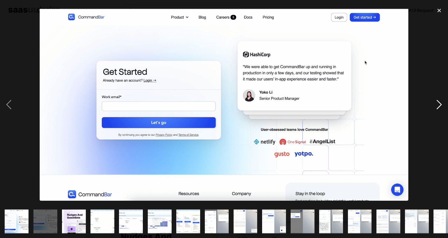
click at [440, 103] on div "next image" at bounding box center [439, 105] width 18 height 200
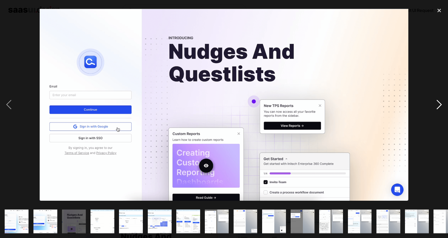
click at [440, 103] on div "next image" at bounding box center [439, 105] width 18 height 200
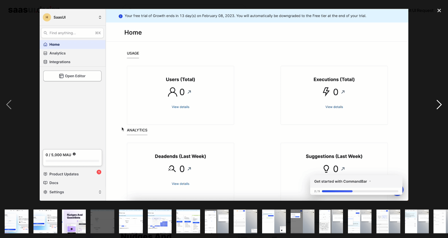
click at [440, 103] on div "next image" at bounding box center [439, 105] width 18 height 200
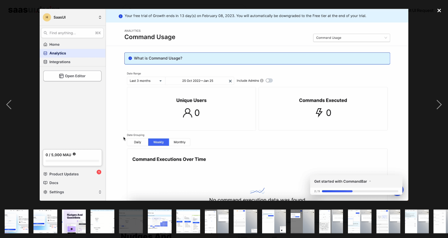
click at [436, 11] on div "close lightbox" at bounding box center [439, 10] width 18 height 11
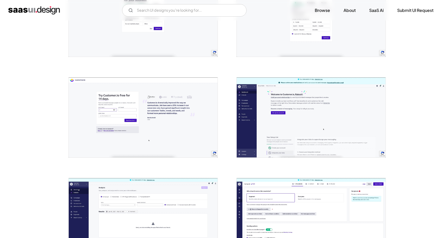
scroll to position [248, 0]
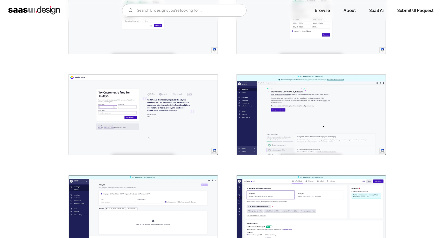
click at [310, 114] on img "open lightbox" at bounding box center [311, 115] width 149 height 80
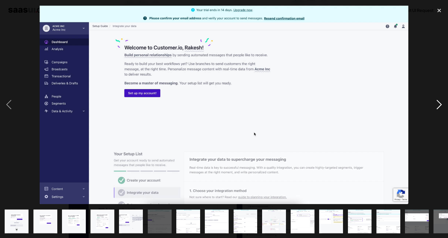
click at [432, 101] on div "next image" at bounding box center [439, 105] width 18 height 200
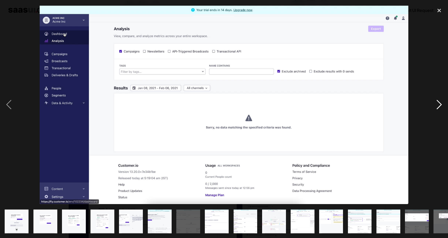
click at [432, 101] on div "next image" at bounding box center [439, 105] width 18 height 200
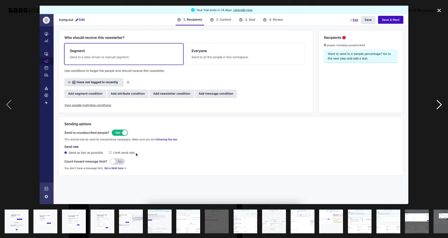
click at [432, 101] on div "next image" at bounding box center [439, 105] width 18 height 200
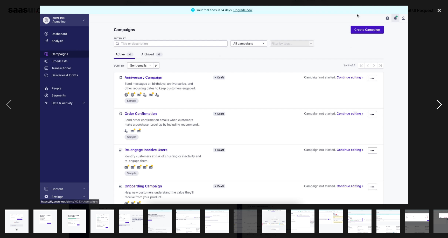
click at [432, 101] on div "next image" at bounding box center [439, 105] width 18 height 200
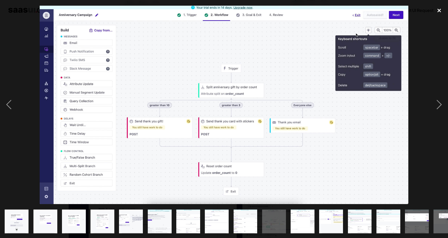
click at [436, 15] on div "close lightbox" at bounding box center [439, 10] width 18 height 11
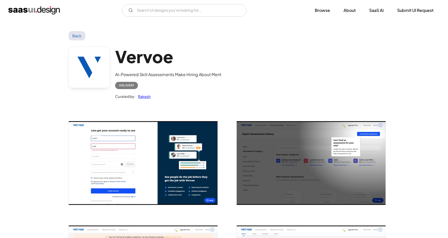
click at [146, 154] on img "open lightbox" at bounding box center [143, 163] width 149 height 84
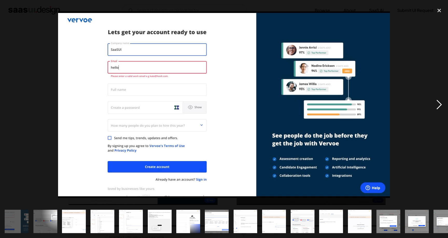
click at [438, 106] on div "next image" at bounding box center [439, 105] width 18 height 200
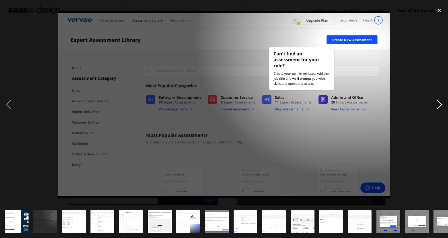
click at [440, 106] on div "next image" at bounding box center [439, 105] width 18 height 200
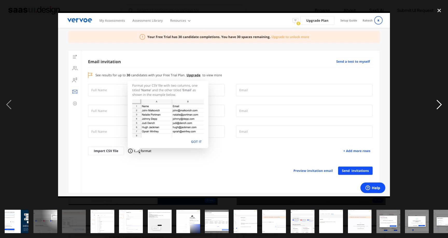
click at [440, 105] on div "next image" at bounding box center [439, 105] width 18 height 200
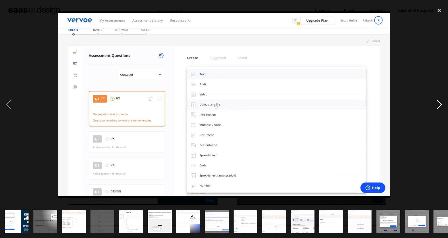
click at [440, 105] on div "next image" at bounding box center [439, 105] width 18 height 200
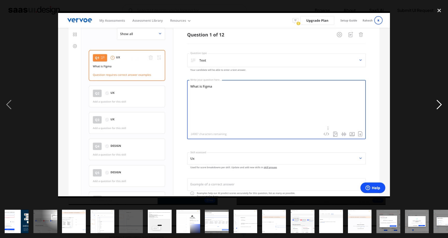
click at [440, 105] on div "next image" at bounding box center [439, 105] width 18 height 200
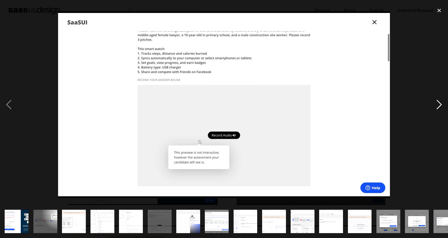
click at [440, 105] on div "next image" at bounding box center [439, 105] width 18 height 200
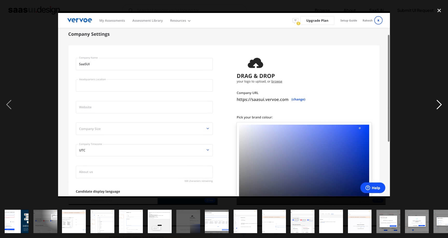
click at [440, 105] on div "next image" at bounding box center [439, 105] width 18 height 200
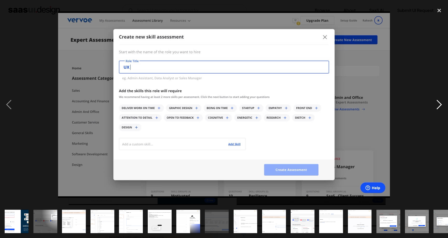
click at [440, 105] on div "next image" at bounding box center [439, 105] width 18 height 200
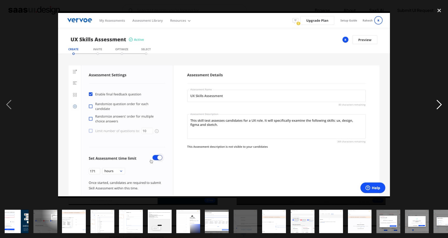
click at [440, 105] on div "next image" at bounding box center [439, 105] width 18 height 200
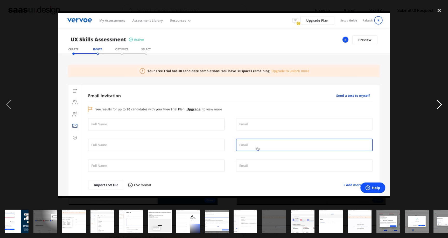
click at [440, 105] on div "next image" at bounding box center [439, 105] width 18 height 200
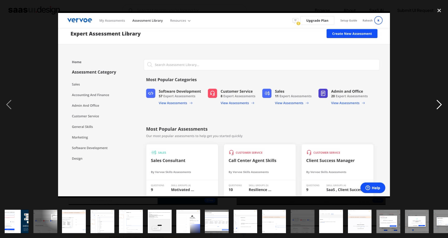
click at [440, 105] on div "next image" at bounding box center [439, 105] width 18 height 200
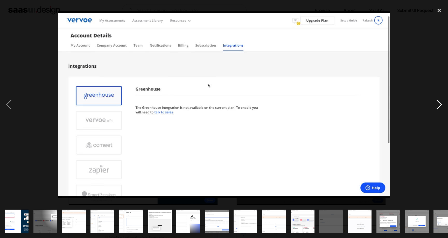
click at [440, 105] on div "next image" at bounding box center [439, 105] width 18 height 200
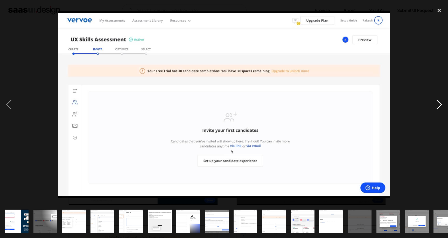
click at [440, 105] on div "next image" at bounding box center [439, 105] width 18 height 200
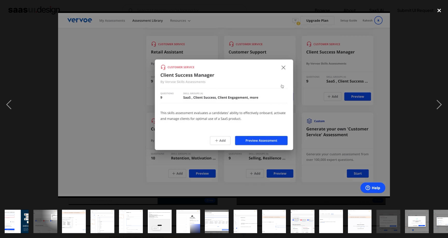
click at [441, 12] on div "close lightbox" at bounding box center [439, 10] width 18 height 11
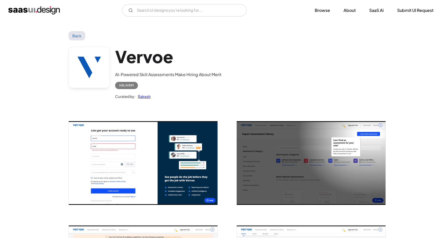
scroll to position [0, 0]
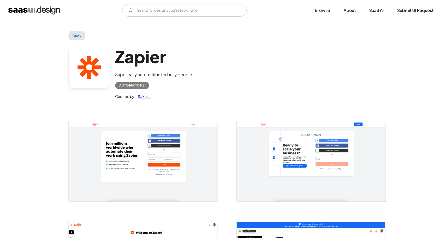
scroll to position [177, 0]
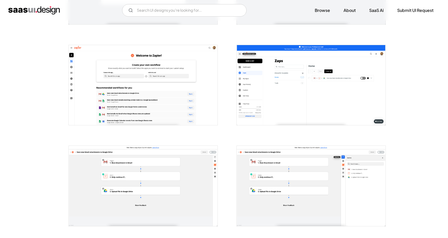
click at [299, 89] on img "open lightbox" at bounding box center [311, 85] width 149 height 80
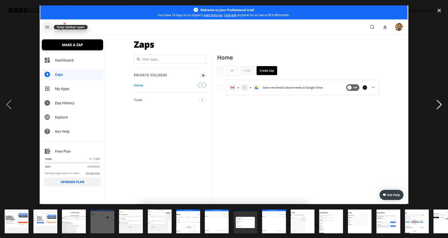
click at [435, 106] on div "next image" at bounding box center [439, 105] width 18 height 200
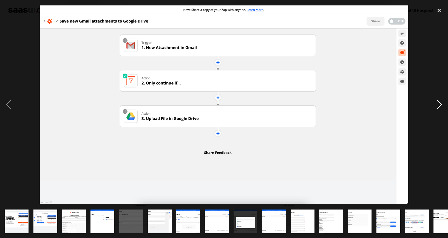
click at [435, 106] on div "next image" at bounding box center [439, 105] width 18 height 200
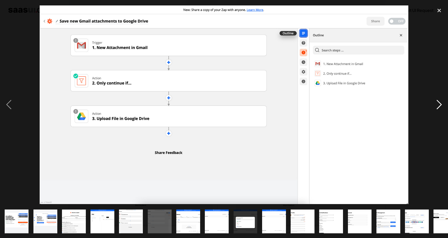
click at [435, 105] on div "next image" at bounding box center [439, 105] width 18 height 200
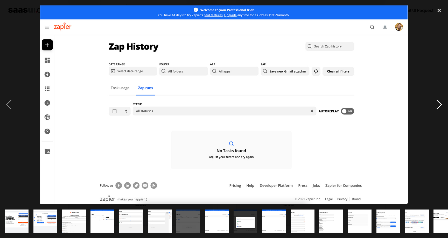
click at [435, 105] on div "next image" at bounding box center [439, 105] width 18 height 200
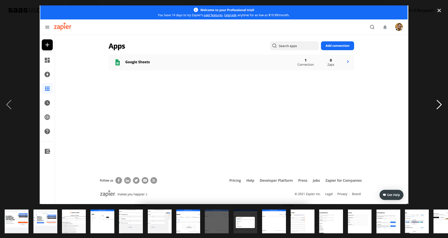
click at [435, 105] on div "next image" at bounding box center [439, 105] width 18 height 200
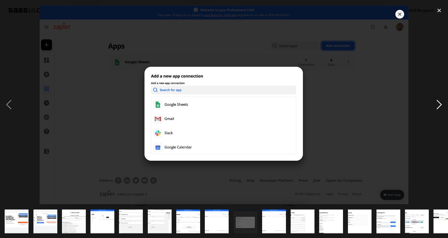
click at [435, 105] on div "next image" at bounding box center [439, 105] width 18 height 200
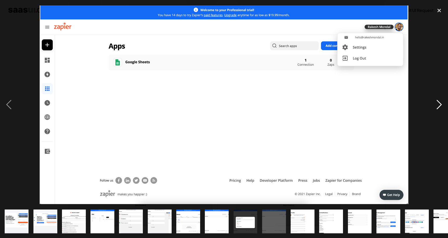
click at [435, 105] on div "next image" at bounding box center [439, 105] width 18 height 200
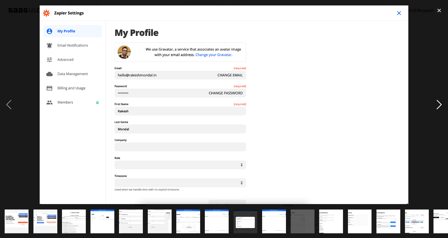
click at [435, 106] on div "next image" at bounding box center [439, 105] width 18 height 200
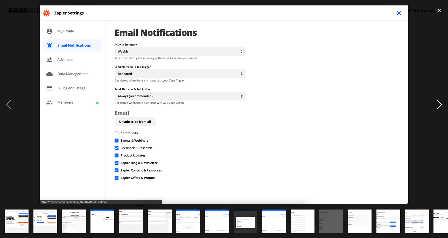
click at [435, 106] on div "next image" at bounding box center [439, 105] width 18 height 200
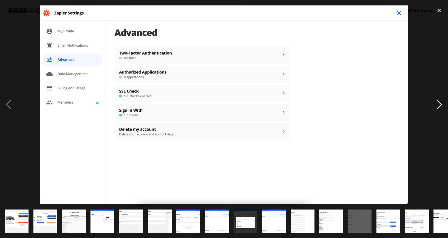
click at [435, 105] on div "next image" at bounding box center [439, 105] width 18 height 200
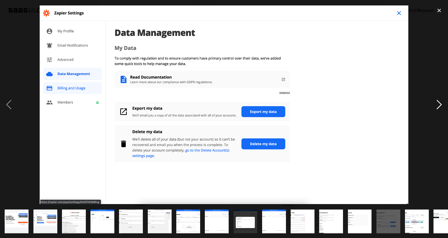
click at [435, 105] on div "next image" at bounding box center [439, 105] width 18 height 200
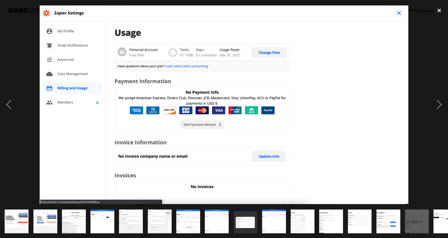
click at [438, 11] on div "close lightbox" at bounding box center [439, 10] width 18 height 11
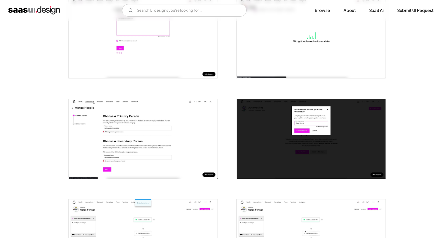
scroll to position [738, 0]
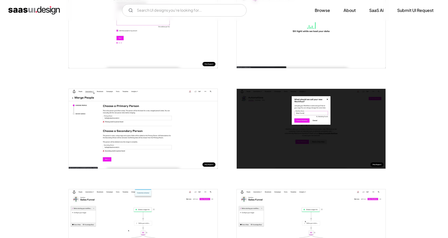
click at [155, 135] on img "open lightbox" at bounding box center [143, 129] width 149 height 80
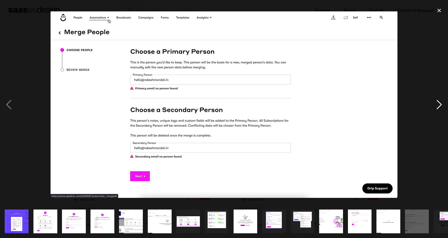
click at [433, 103] on div "next image" at bounding box center [439, 105] width 18 height 200
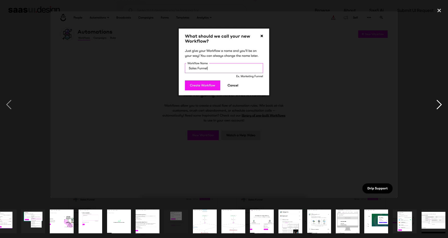
click at [437, 102] on div "next image" at bounding box center [439, 105] width 18 height 200
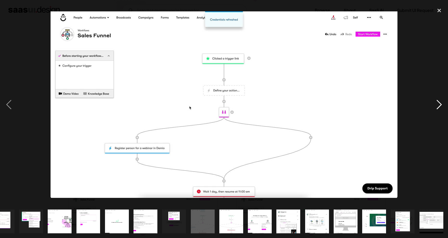
click at [434, 101] on div "next image" at bounding box center [439, 105] width 18 height 200
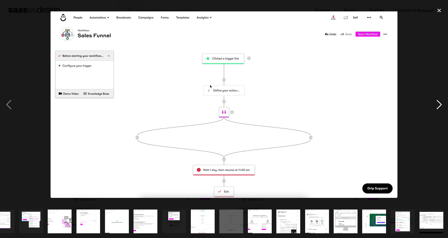
click at [435, 101] on div "next image" at bounding box center [439, 105] width 18 height 200
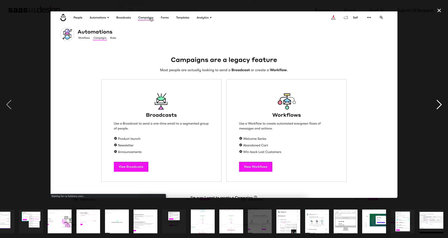
click at [436, 99] on div "next image" at bounding box center [439, 105] width 18 height 200
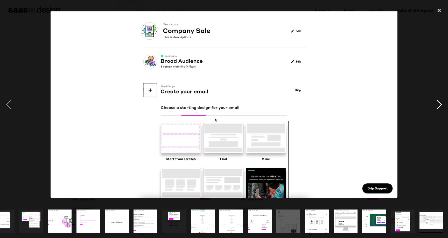
click at [439, 98] on div "next image" at bounding box center [439, 105] width 18 height 200
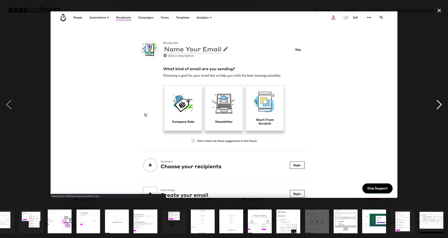
click at [434, 100] on div "next image" at bounding box center [439, 105] width 18 height 200
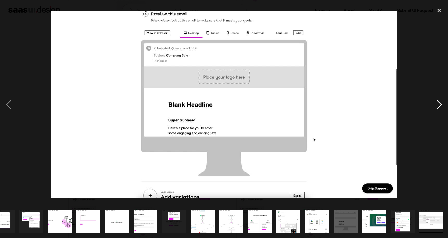
click at [433, 88] on div "next image" at bounding box center [439, 105] width 18 height 200
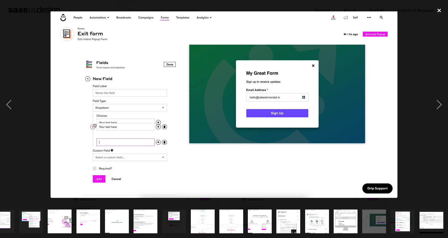
click at [439, 10] on div "close lightbox" at bounding box center [439, 10] width 18 height 11
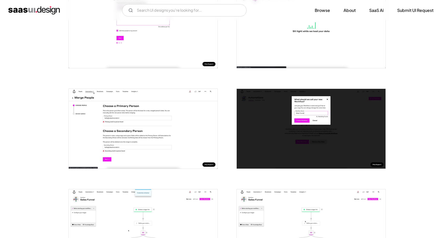
scroll to position [0, 0]
click at [226, 129] on div at bounding box center [223, 25] width 311 height 1310
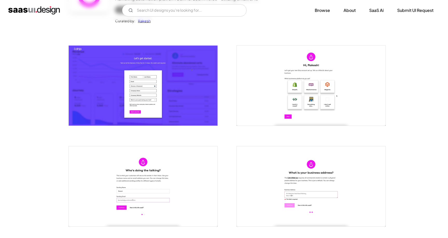
scroll to position [83, 0]
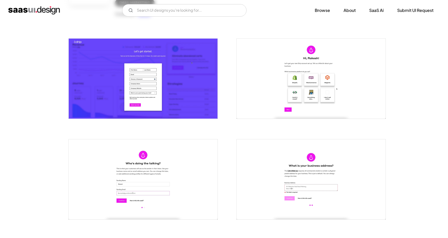
click at [232, 130] on div at bounding box center [307, 176] width 155 height 101
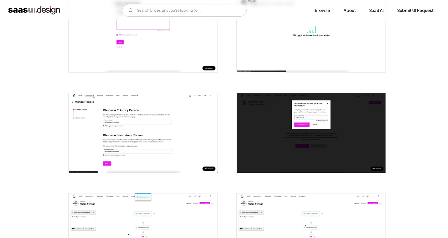
scroll to position [778, 0]
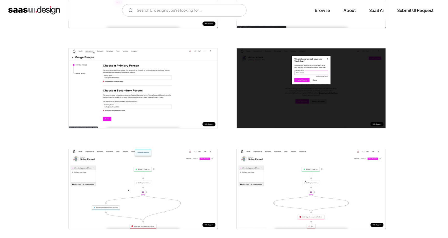
drag, startPoint x: 230, startPoint y: 84, endPoint x: 226, endPoint y: 84, distance: 3.9
click at [230, 84] on div at bounding box center [307, 85] width 155 height 101
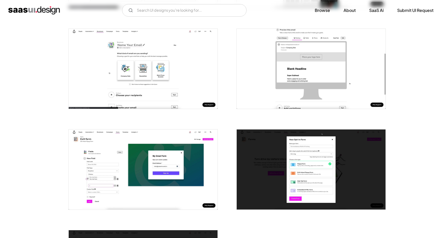
scroll to position [1006, 0]
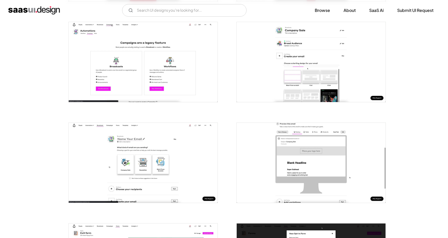
click at [164, 134] on img "open lightbox" at bounding box center [143, 163] width 149 height 80
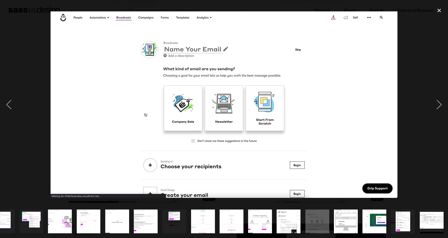
scroll to position [0, 271]
click at [443, 107] on div "next image" at bounding box center [439, 105] width 18 height 200
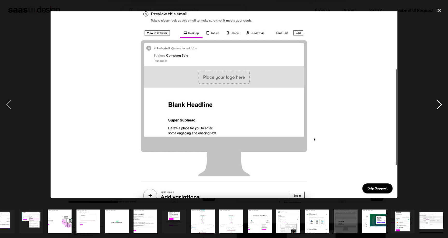
click at [443, 107] on div "next image" at bounding box center [439, 105] width 18 height 200
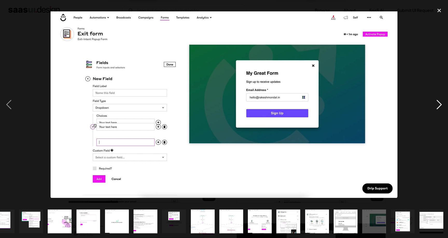
click at [442, 107] on div "next image" at bounding box center [439, 105] width 18 height 200
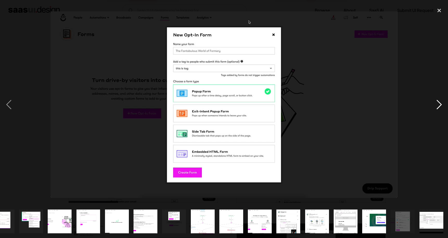
click at [441, 107] on div "next image" at bounding box center [439, 105] width 18 height 200
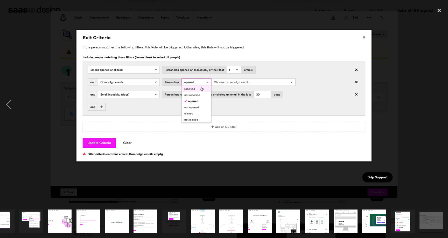
click at [441, 107] on div "next image" at bounding box center [439, 105] width 18 height 200
click at [437, 106] on div "next image" at bounding box center [439, 105] width 18 height 200
click at [7, 103] on div "previous image" at bounding box center [9, 105] width 18 height 200
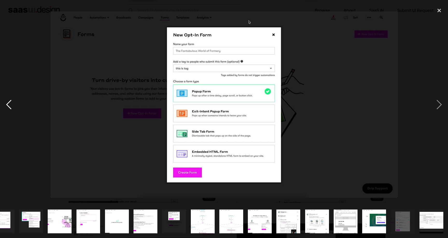
click at [7, 103] on div "previous image" at bounding box center [9, 105] width 18 height 200
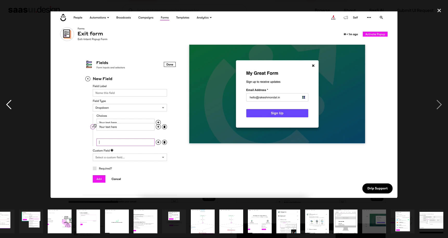
click at [7, 103] on div "previous image" at bounding box center [9, 105] width 18 height 200
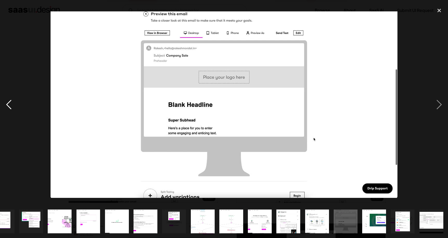
click at [7, 103] on div "previous image" at bounding box center [9, 105] width 18 height 200
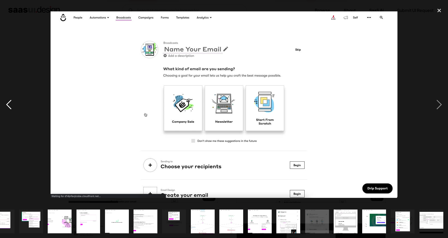
click at [7, 103] on div "previous image" at bounding box center [9, 105] width 18 height 200
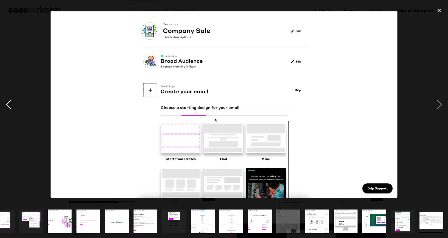
click at [7, 103] on div "previous image" at bounding box center [9, 105] width 18 height 200
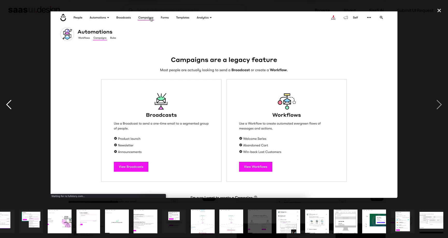
click at [7, 103] on div "previous image" at bounding box center [9, 105] width 18 height 200
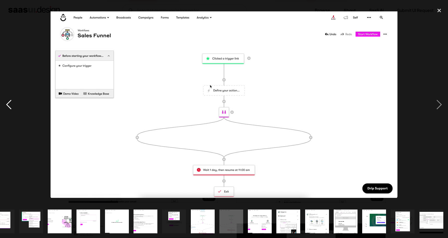
click at [7, 103] on div "previous image" at bounding box center [9, 105] width 18 height 200
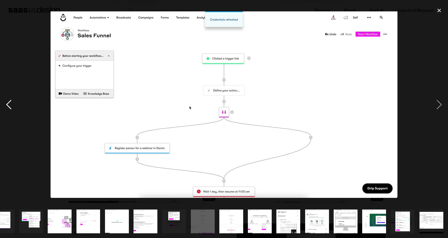
click at [7, 103] on div "previous image" at bounding box center [9, 105] width 18 height 200
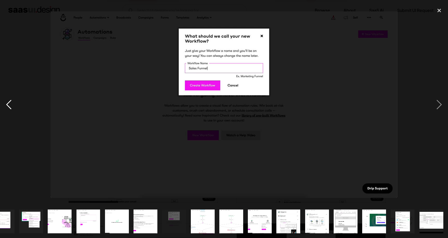
click at [8, 103] on div "previous image" at bounding box center [9, 105] width 18 height 200
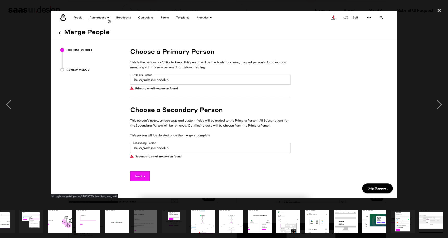
click at [43, 39] on div at bounding box center [224, 105] width 448 height 200
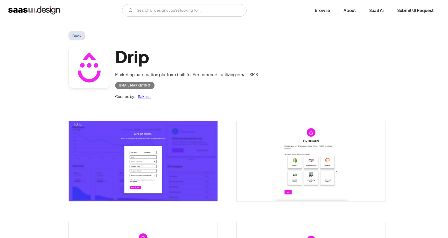
scroll to position [0, 0]
click at [77, 34] on link "Back" at bounding box center [76, 35] width 17 height 9
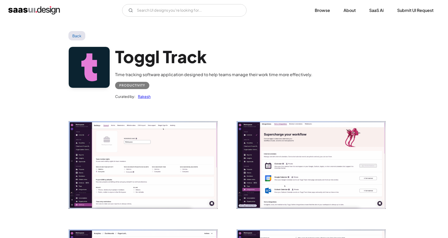
click at [144, 155] on img "open lightbox" at bounding box center [143, 165] width 149 height 88
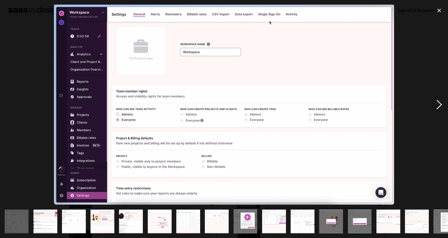
click at [437, 100] on div "next image" at bounding box center [439, 105] width 18 height 200
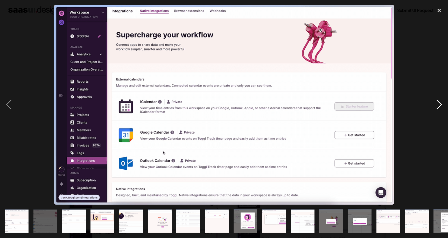
click at [435, 102] on div "next image" at bounding box center [439, 105] width 18 height 200
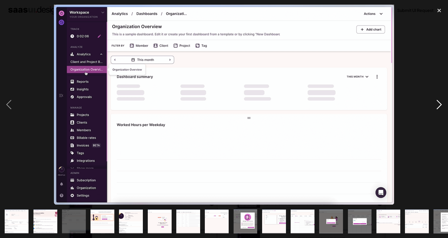
click at [435, 102] on div "next image" at bounding box center [439, 105] width 18 height 200
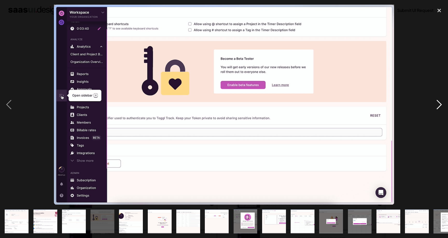
click at [435, 102] on div "next image" at bounding box center [439, 105] width 18 height 200
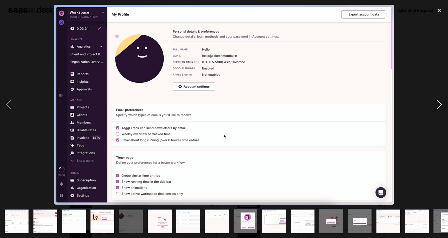
click at [435, 102] on div "next image" at bounding box center [439, 105] width 18 height 200
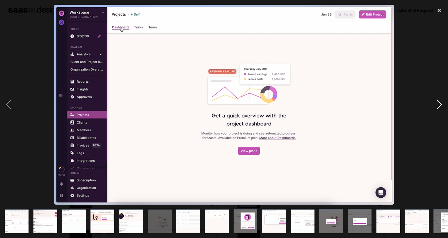
click at [435, 102] on div "next image" at bounding box center [439, 105] width 18 height 200
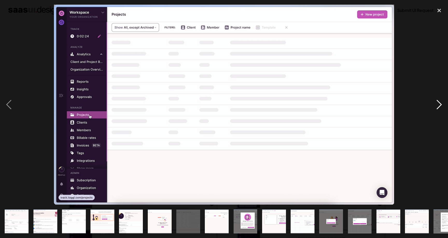
click at [435, 102] on div "next image" at bounding box center [439, 105] width 18 height 200
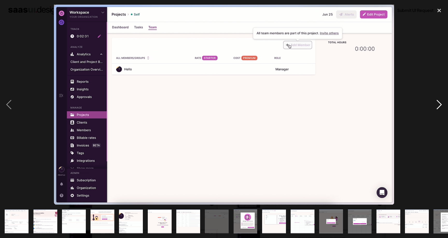
click at [434, 102] on div "next image" at bounding box center [439, 105] width 18 height 200
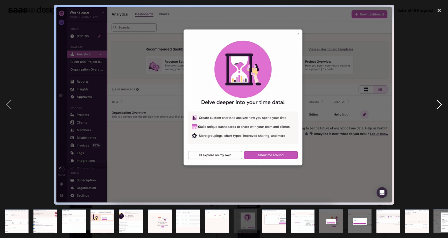
click at [434, 102] on div "next image" at bounding box center [439, 105] width 18 height 200
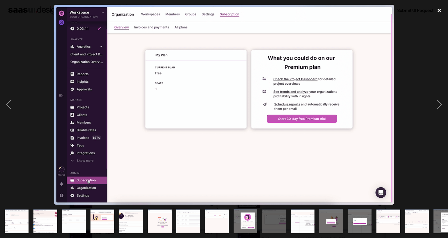
click at [439, 15] on div "close lightbox" at bounding box center [439, 10] width 18 height 11
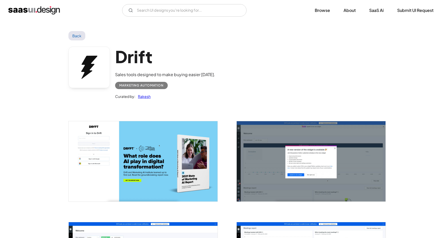
scroll to position [205, 0]
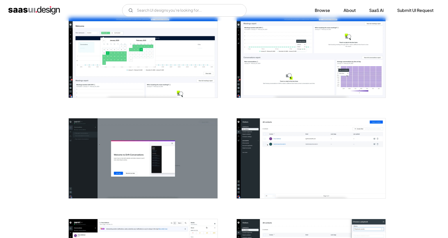
click at [294, 159] on img "open lightbox" at bounding box center [311, 158] width 149 height 80
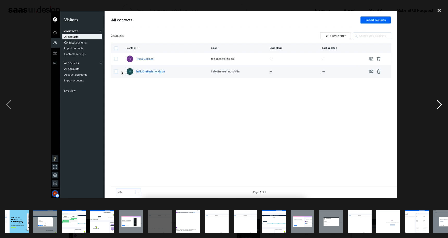
click at [434, 102] on div "next image" at bounding box center [439, 105] width 18 height 200
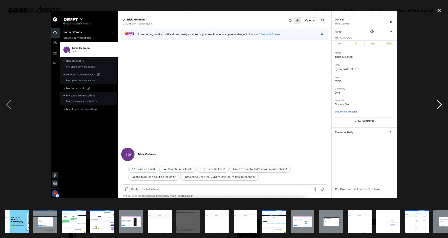
click at [435, 98] on div "next image" at bounding box center [439, 105] width 18 height 200
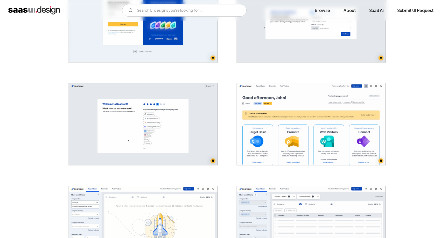
scroll to position [283, 0]
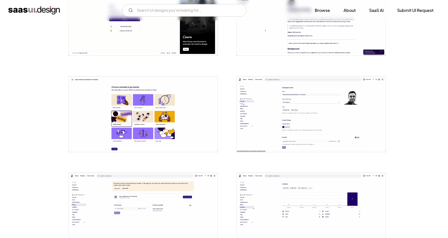
scroll to position [308, 0]
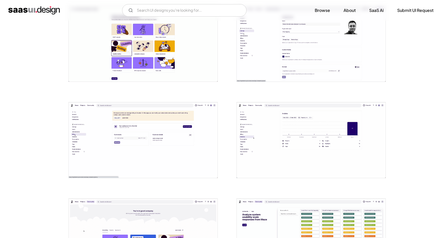
click at [260, 147] on img "open lightbox" at bounding box center [311, 140] width 149 height 76
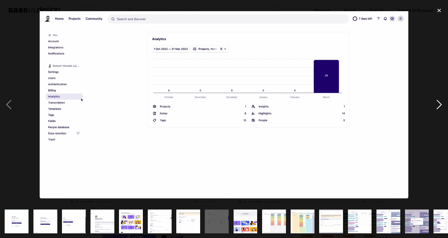
click at [435, 102] on div "next image" at bounding box center [439, 105] width 18 height 200
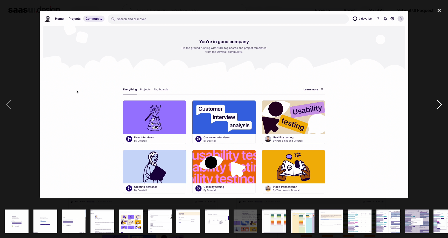
click at [435, 102] on div "next image" at bounding box center [439, 105] width 18 height 200
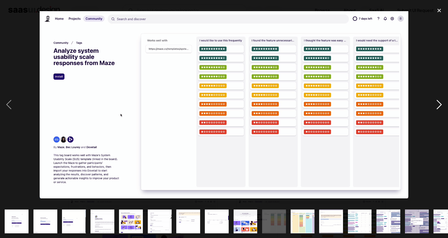
click at [434, 102] on div "next image" at bounding box center [439, 105] width 18 height 200
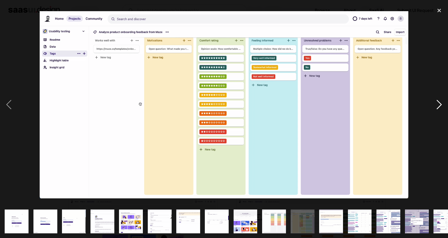
click at [434, 102] on div "next image" at bounding box center [439, 105] width 18 height 200
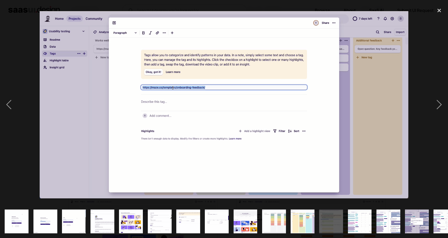
click at [32, 27] on div at bounding box center [224, 105] width 448 height 200
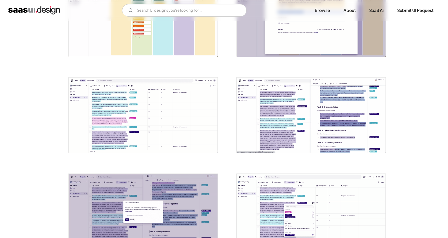
scroll to position [688, 0]
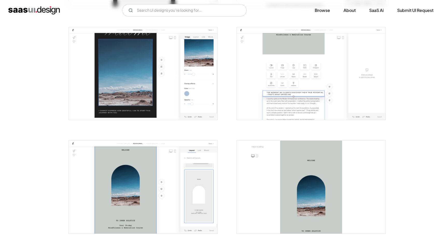
scroll to position [436, 0]
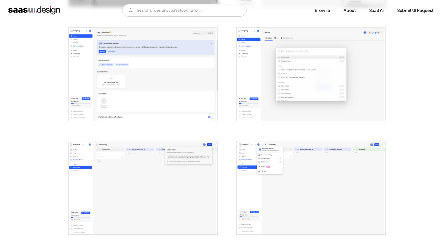
scroll to position [1003, 0]
click at [137, 162] on img "open lightbox" at bounding box center [143, 187] width 149 height 93
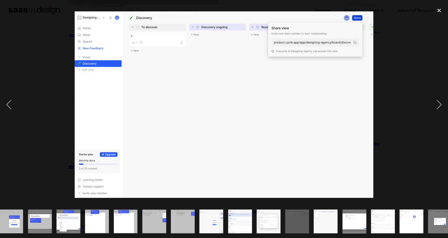
scroll to position [0, 243]
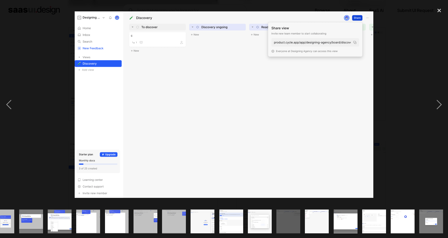
click at [150, 223] on img "show item 14 of 24" at bounding box center [145, 222] width 38 height 24
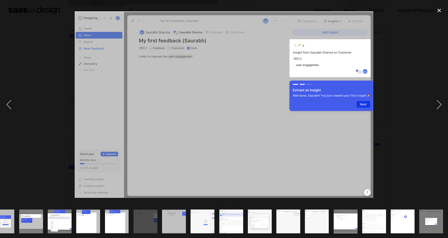
click at [127, 224] on img "show item 13 of 24" at bounding box center [117, 222] width 38 height 24
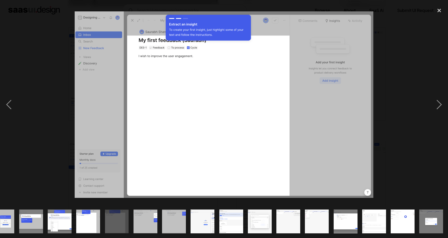
click at [104, 223] on div "show item 13 of 24" at bounding box center [116, 221] width 28 height 33
click at [84, 228] on img "show item 12 of 24" at bounding box center [88, 222] width 38 height 24
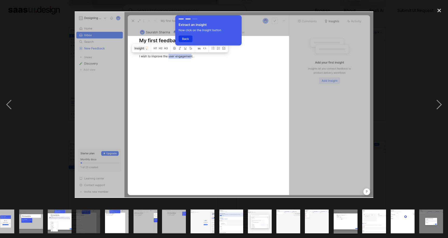
click at [59, 216] on img "show item 11 of 24" at bounding box center [59, 222] width 38 height 24
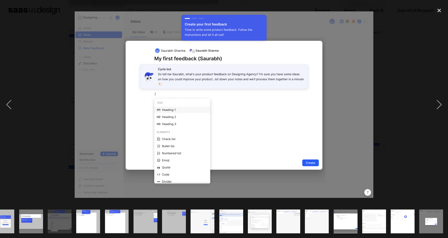
click at [34, 226] on img "show item 10 of 24" at bounding box center [31, 222] width 38 height 24
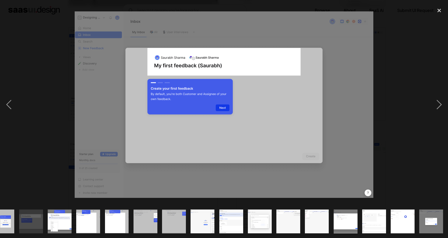
click at [109, 224] on img "show item 13 of 24" at bounding box center [117, 222] width 38 height 24
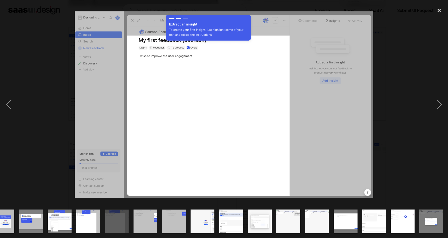
click at [167, 217] on img "show item 15 of 24" at bounding box center [174, 222] width 38 height 24
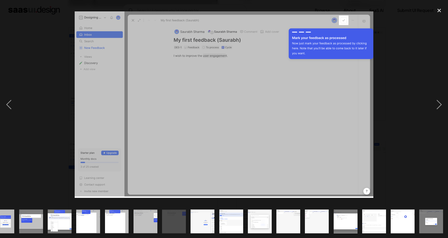
click at [208, 216] on img "show item 16 of 24" at bounding box center [202, 222] width 38 height 24
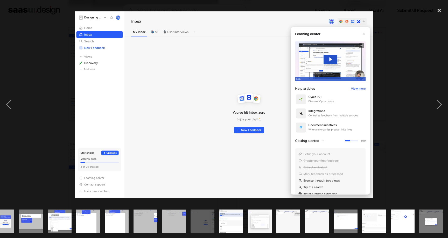
click at [259, 222] on img "show item 18 of 24" at bounding box center [259, 222] width 38 height 24
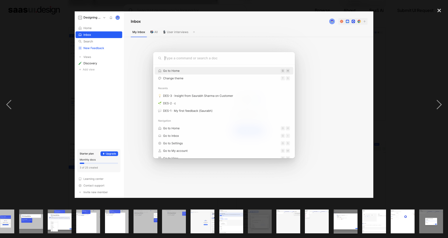
click at [396, 3] on div at bounding box center [224, 119] width 448 height 238
